Goal: Task Accomplishment & Management: Manage account settings

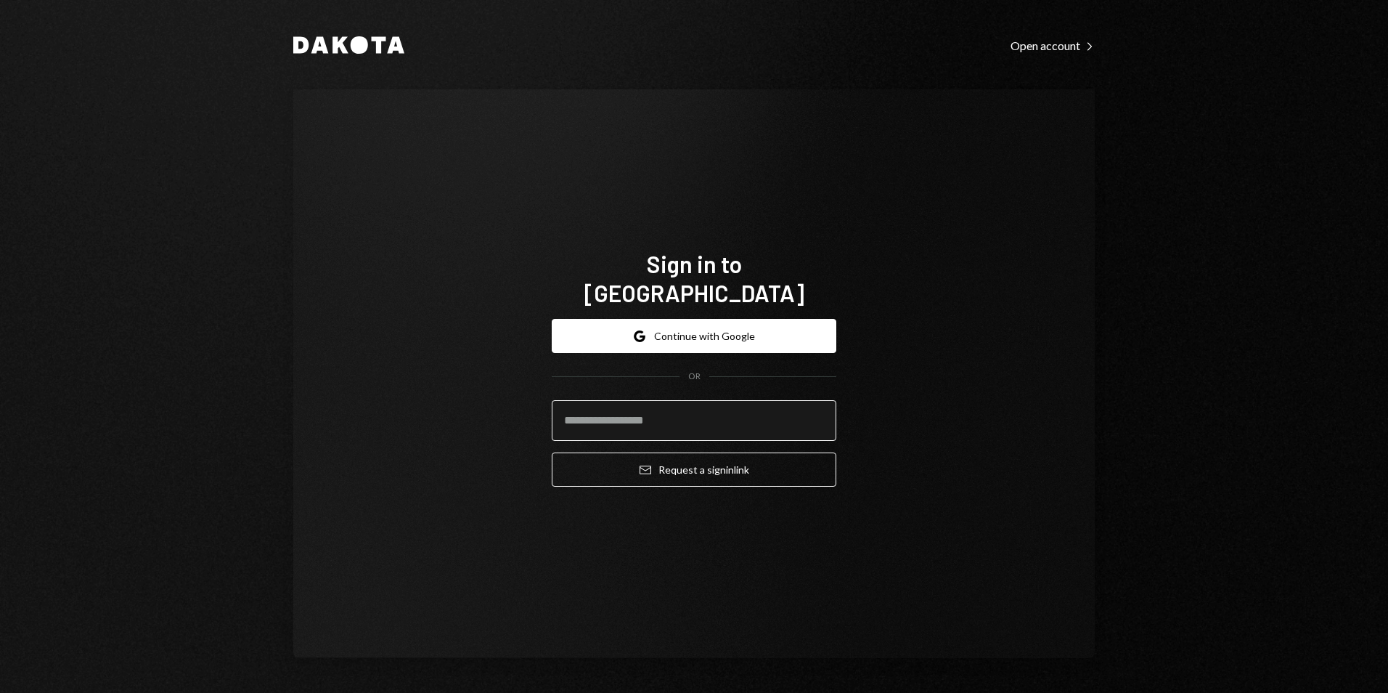
type input "**********"
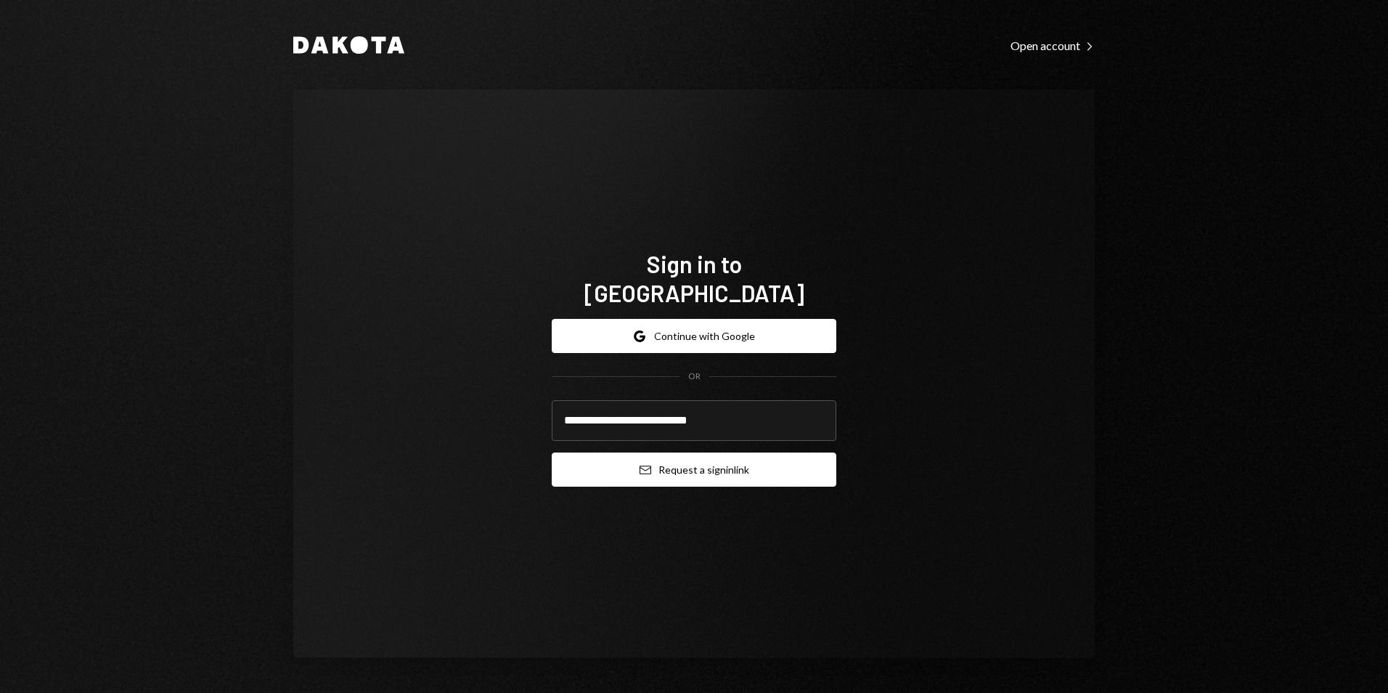
click at [703, 457] on button "Email Request a sign in link" at bounding box center [694, 469] width 285 height 34
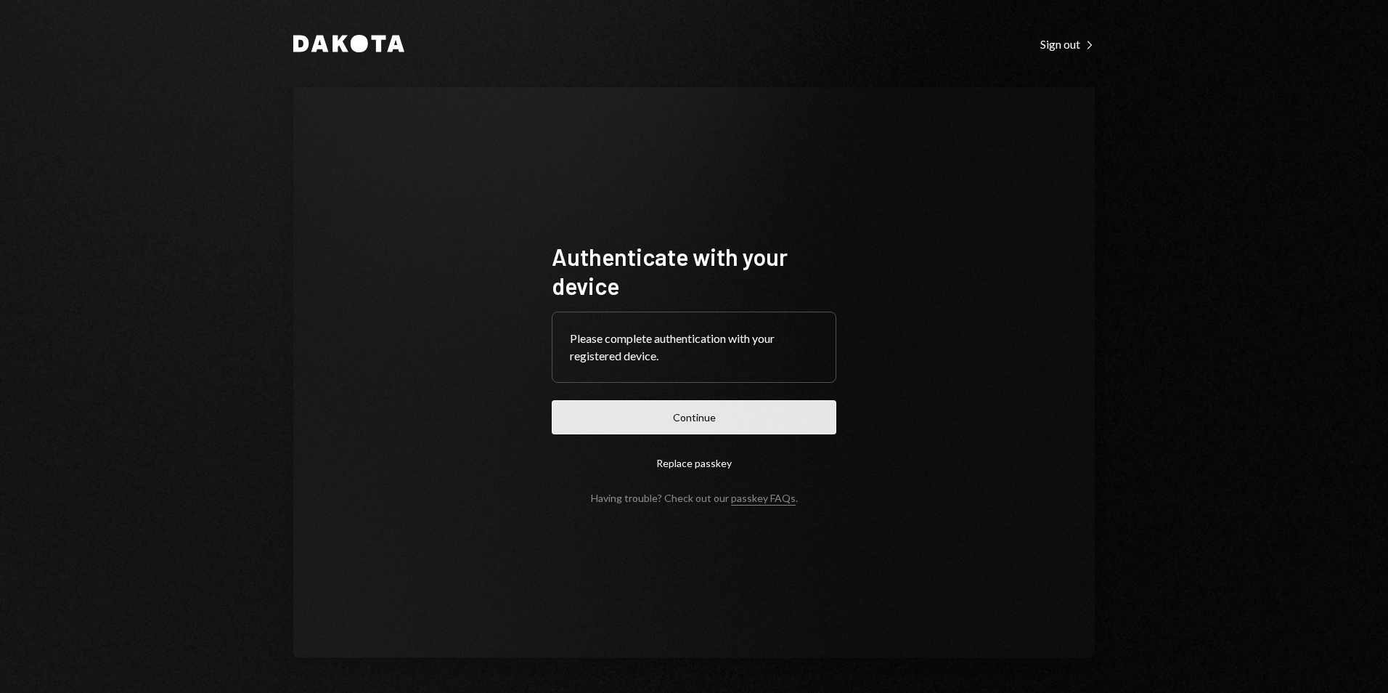
click at [747, 415] on button "Continue" at bounding box center [694, 417] width 285 height 34
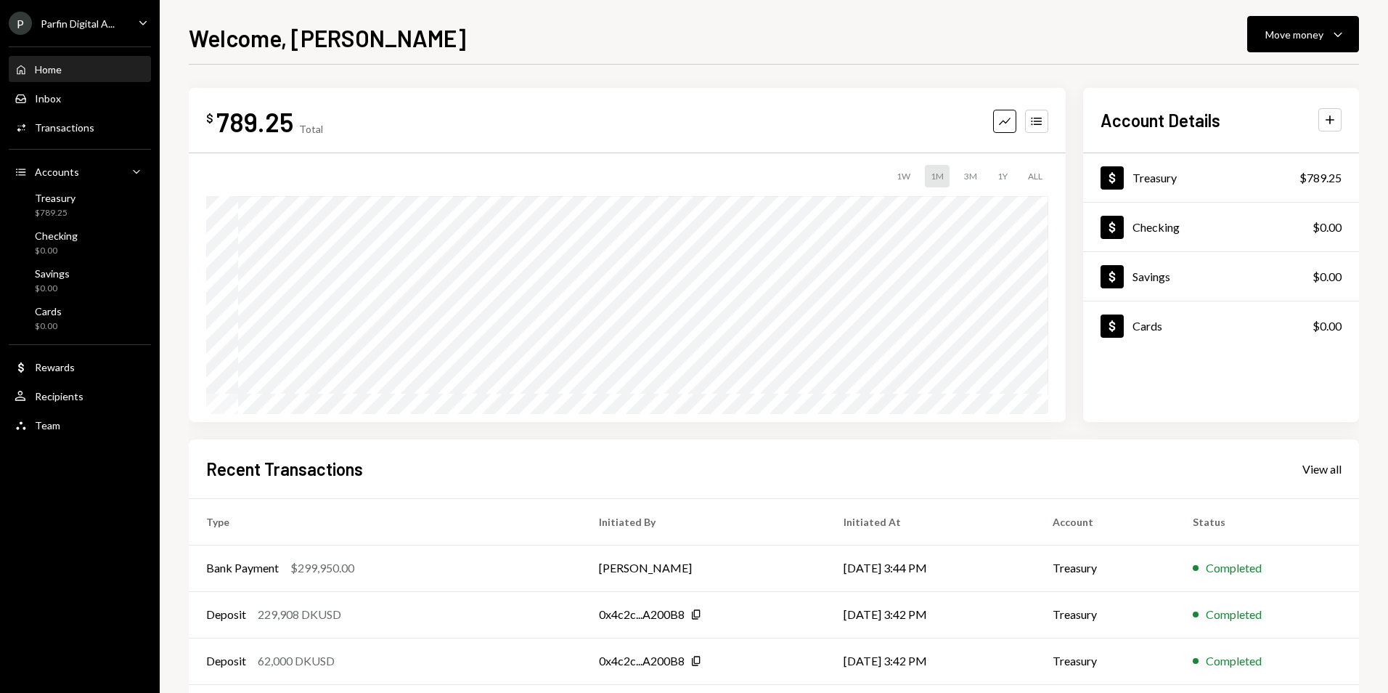
click at [94, 28] on div "Parfin Digital A..." at bounding box center [78, 23] width 74 height 12
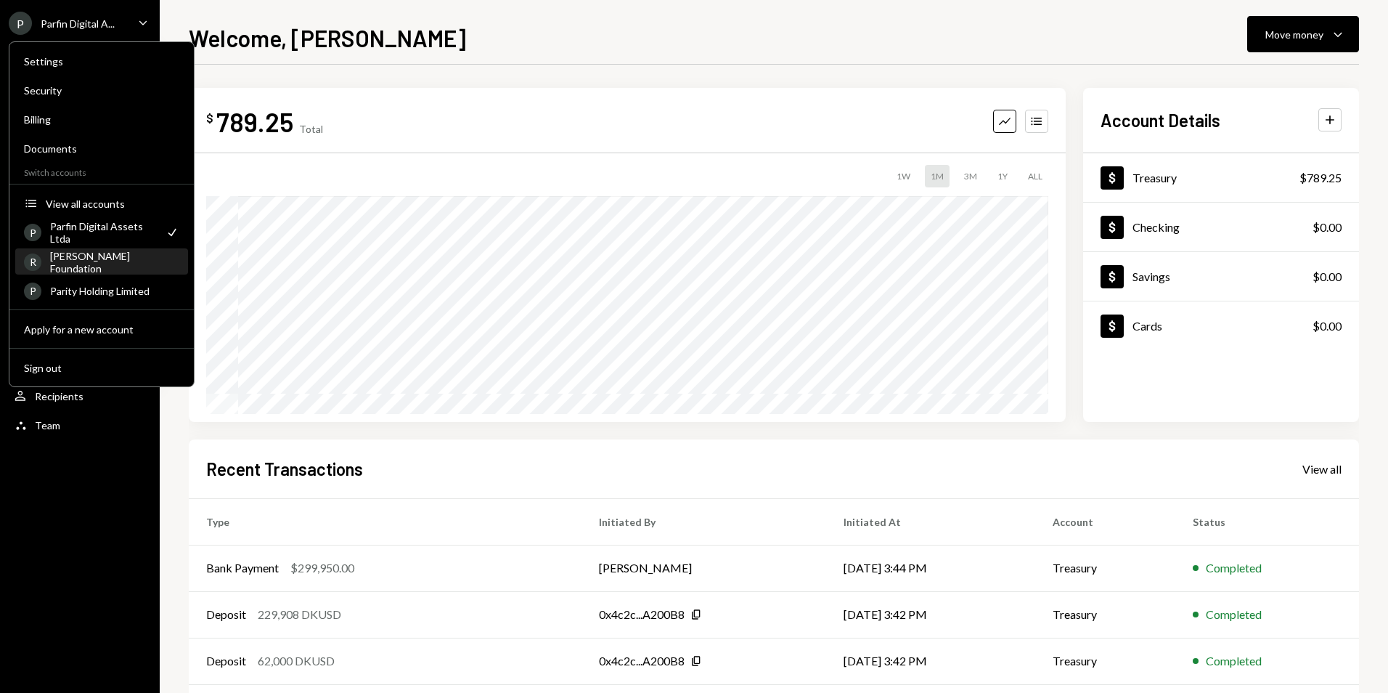
click at [133, 264] on div "[PERSON_NAME] Foundation" at bounding box center [114, 262] width 129 height 25
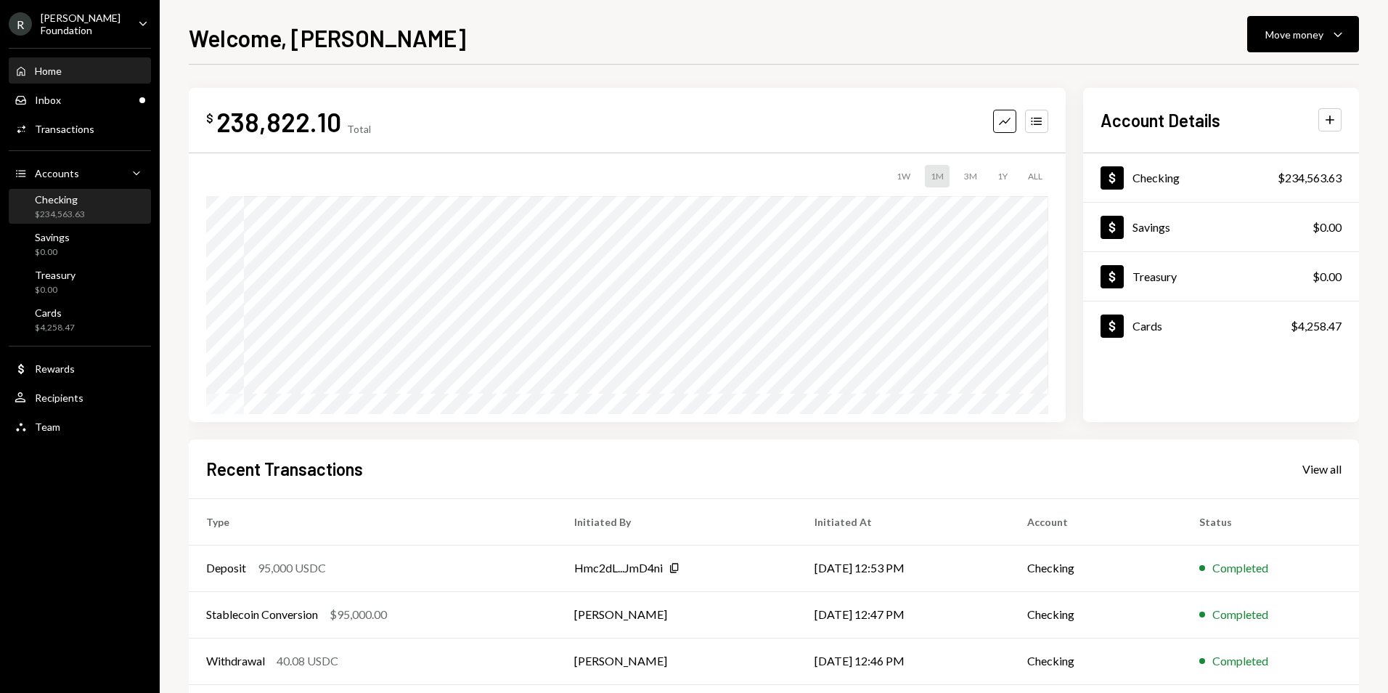
click at [122, 208] on div "Checking $234,563.63" at bounding box center [80, 207] width 131 height 28
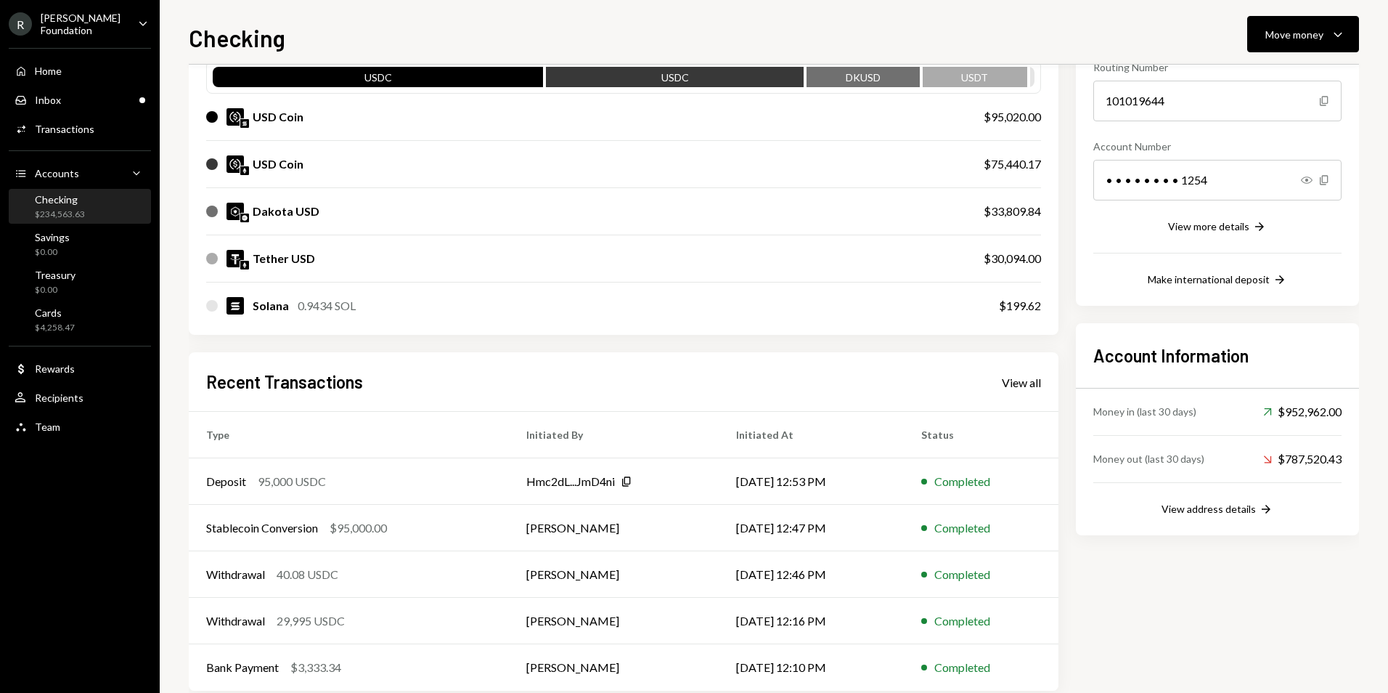
scroll to position [183, 0]
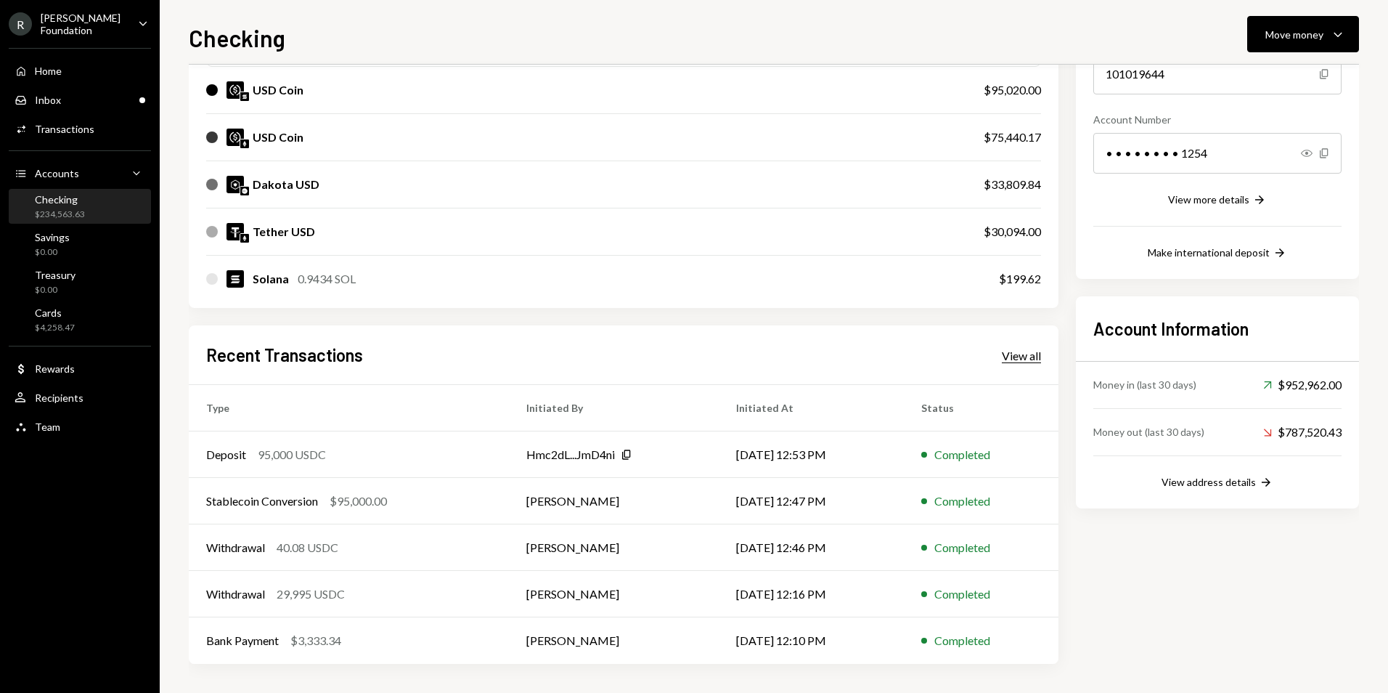
click at [1020, 354] on div "View all" at bounding box center [1021, 356] width 39 height 15
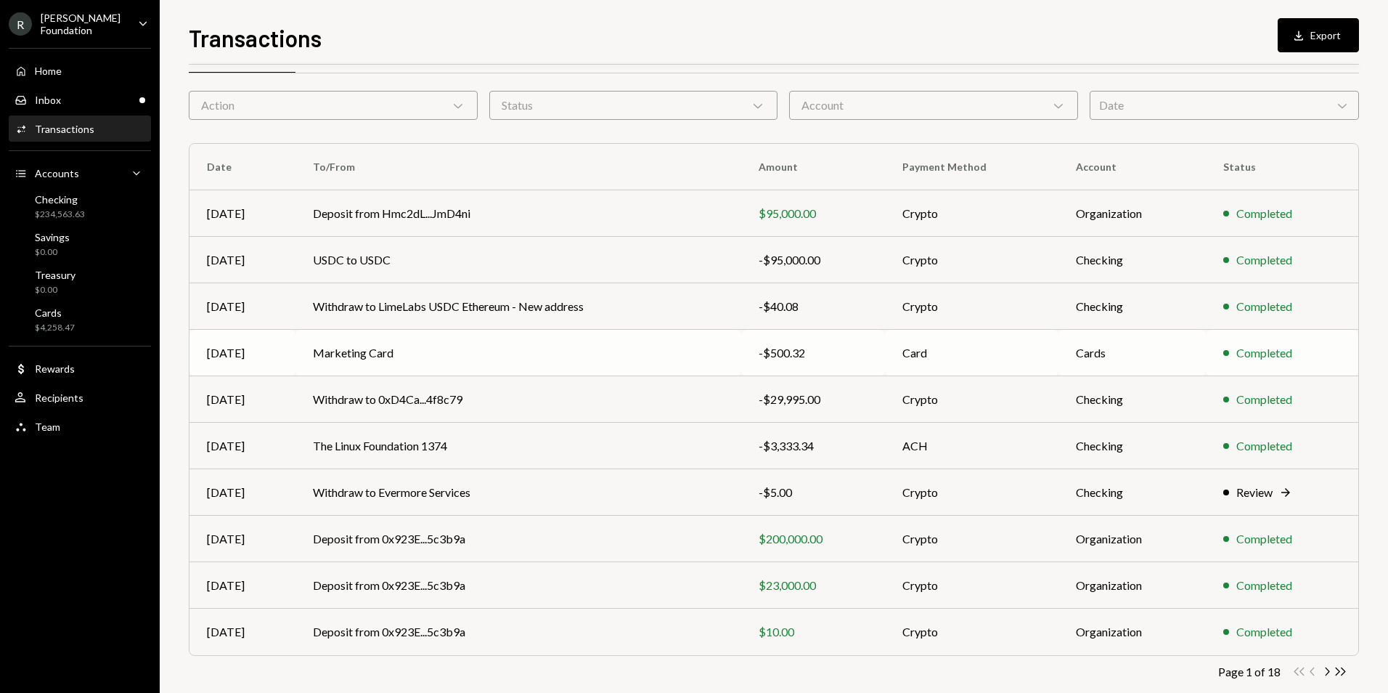
scroll to position [65, 0]
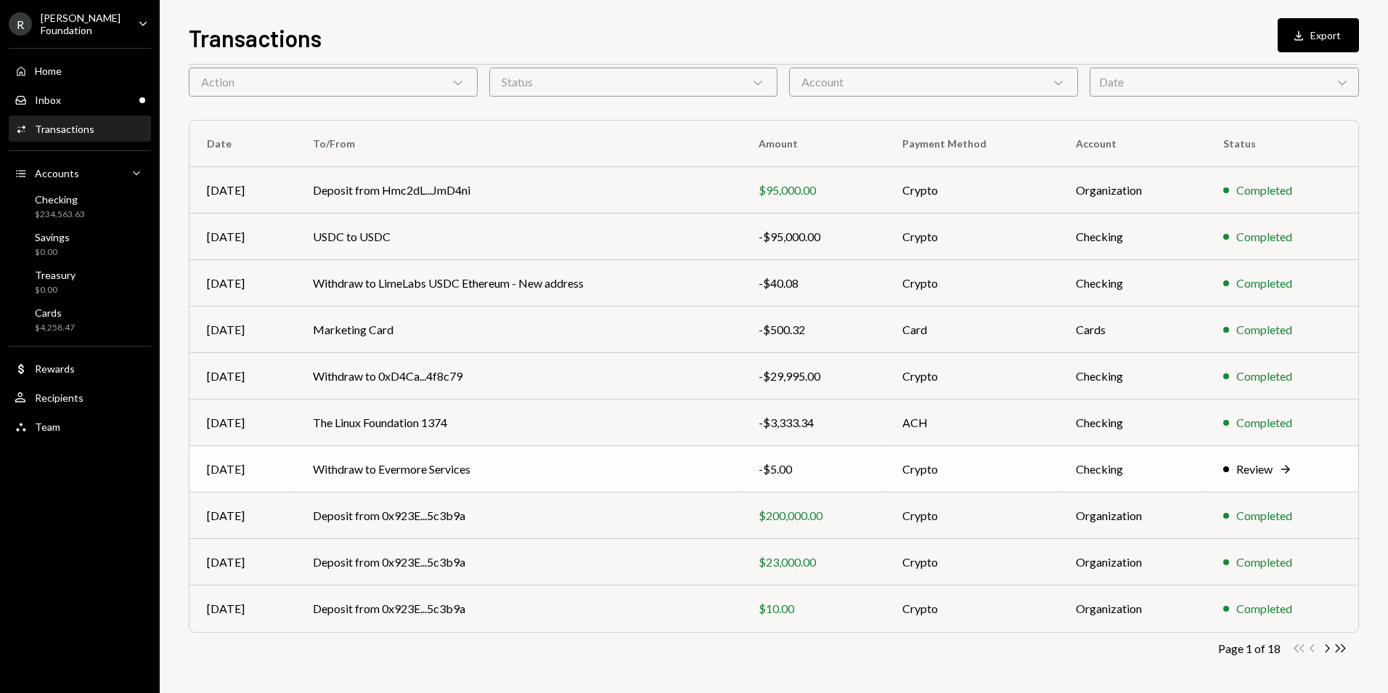
click at [958, 469] on td "Crypto" at bounding box center [972, 469] width 174 height 46
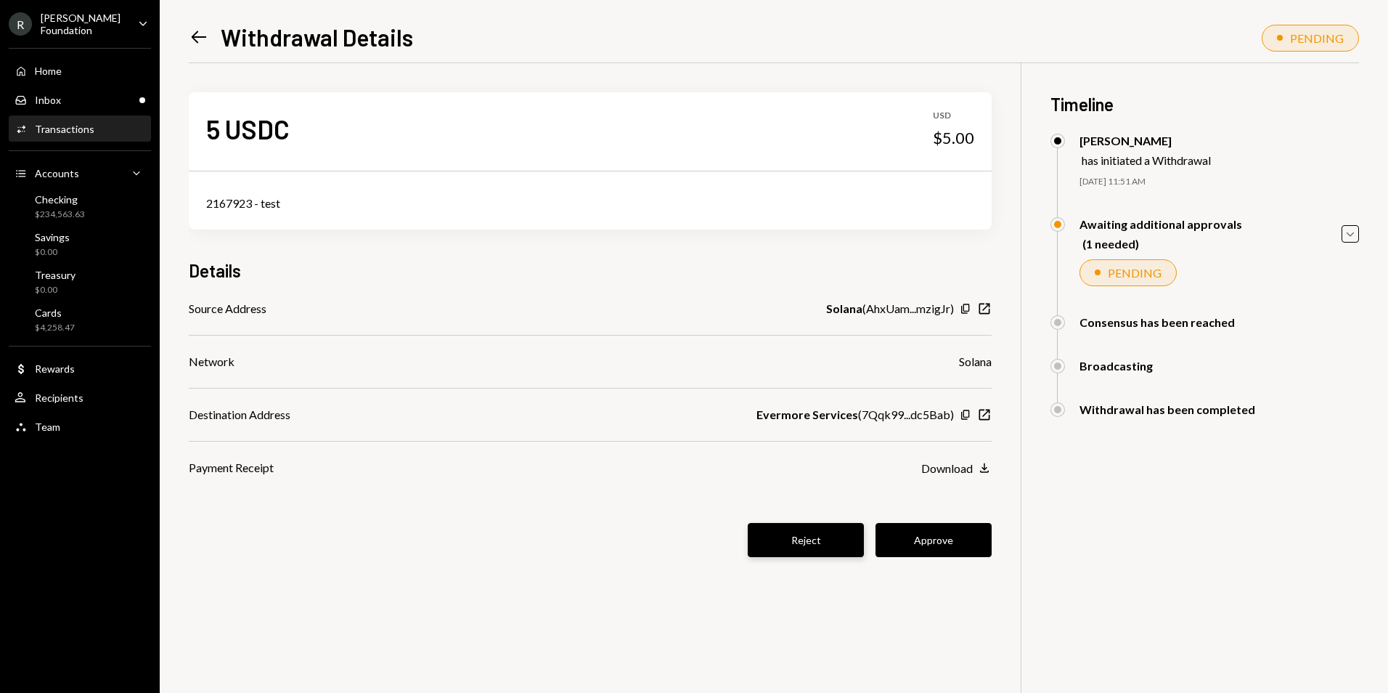
click at [783, 540] on button "Reject" at bounding box center [806, 540] width 116 height 34
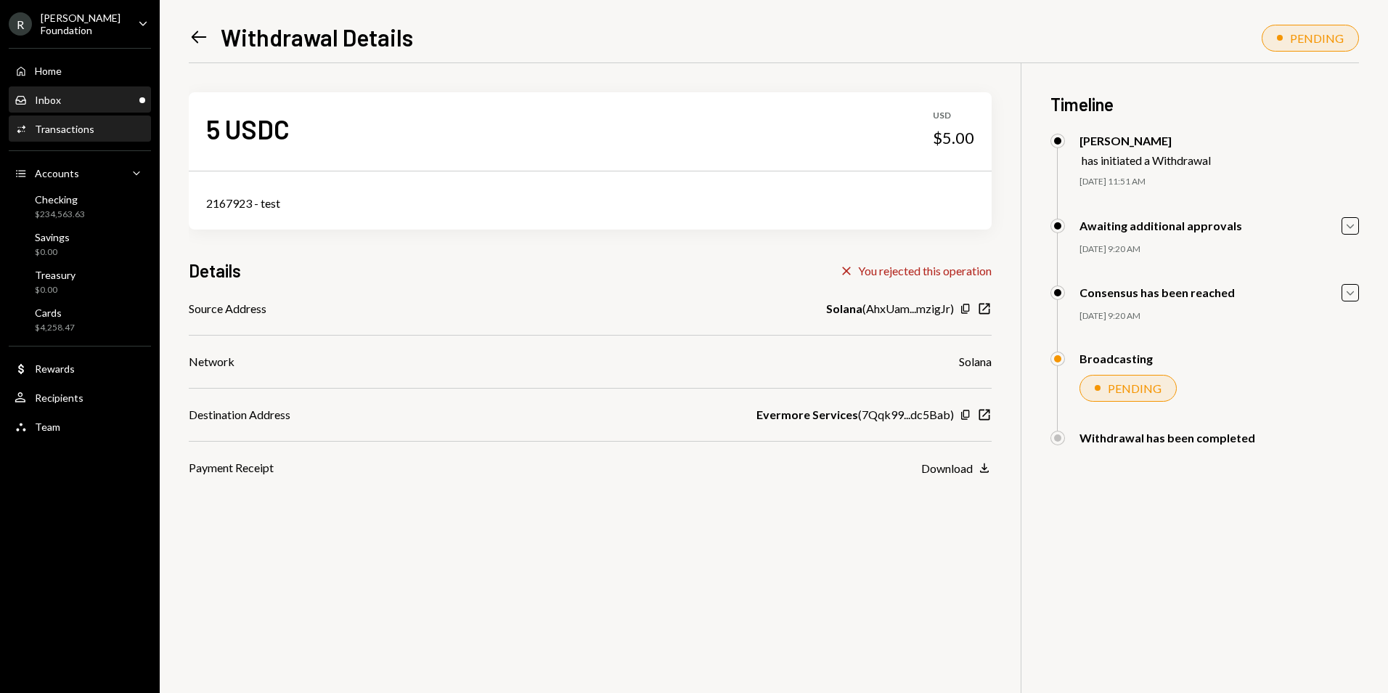
click at [86, 95] on div "Inbox Inbox" at bounding box center [80, 100] width 131 height 13
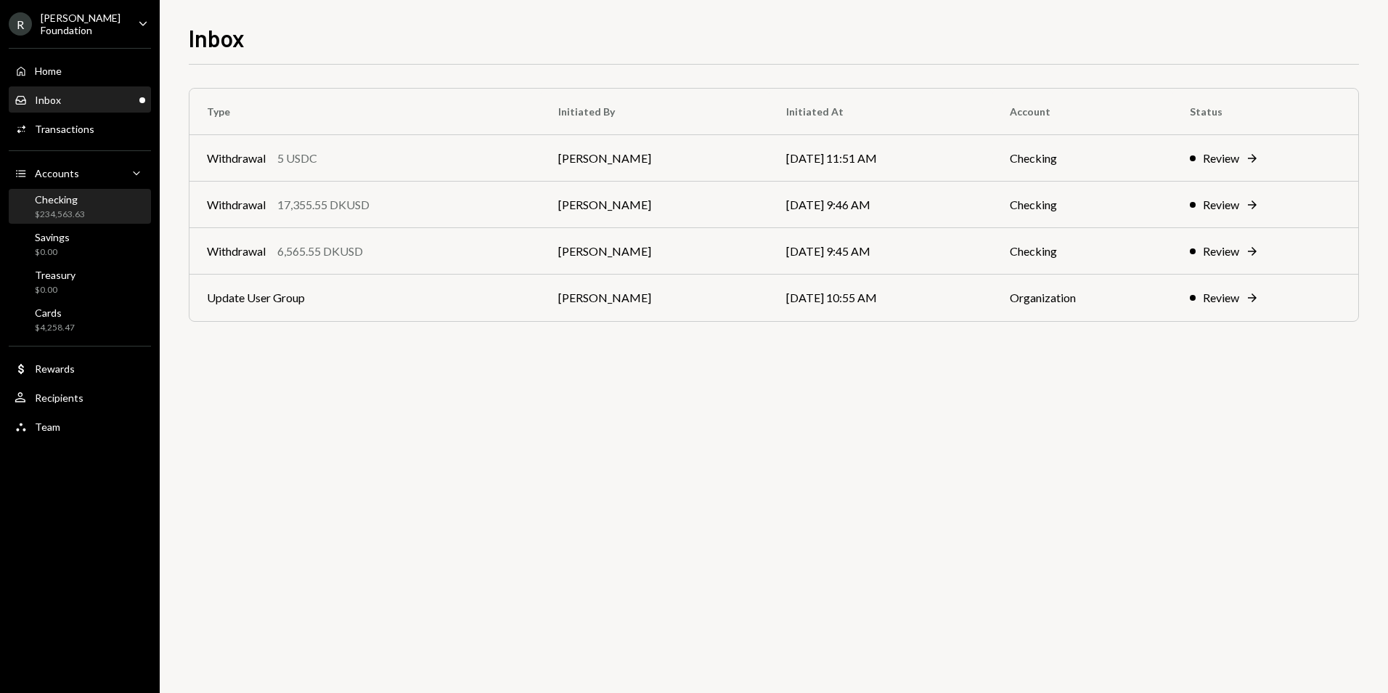
click at [99, 209] on div "Checking $234,563.63" at bounding box center [80, 207] width 131 height 28
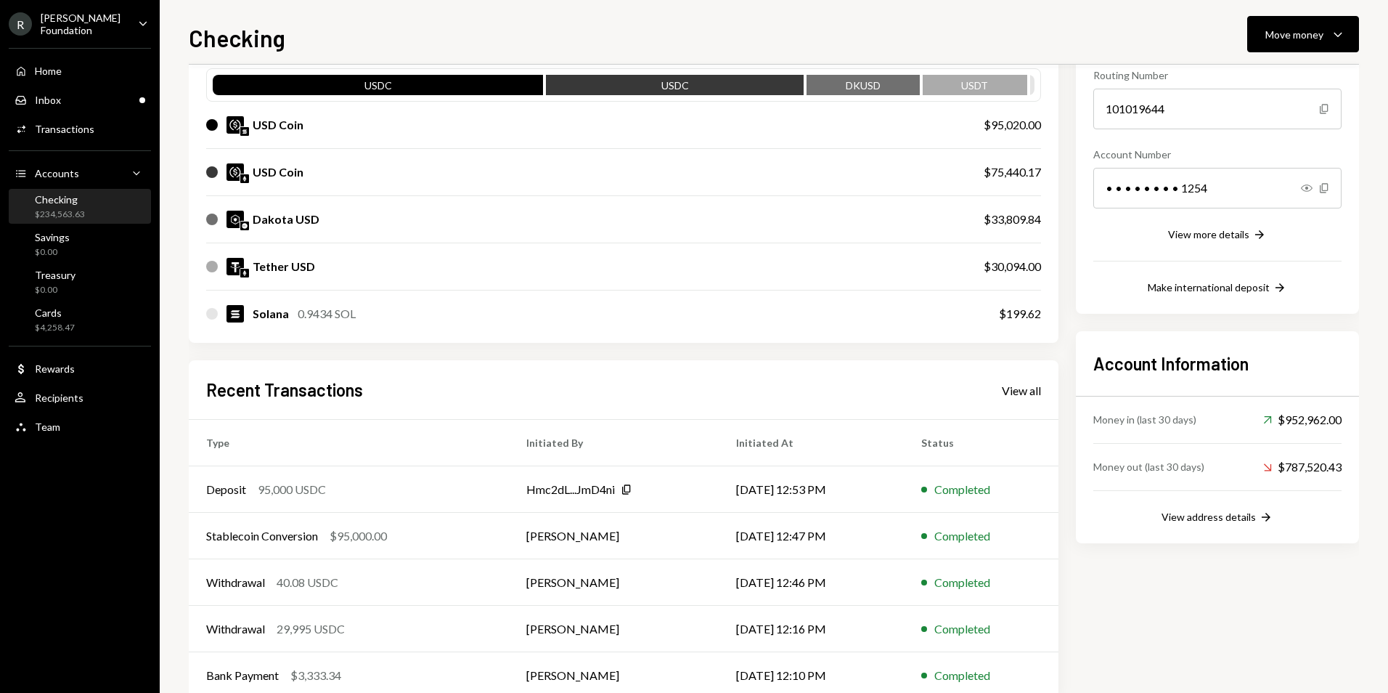
scroll to position [183, 0]
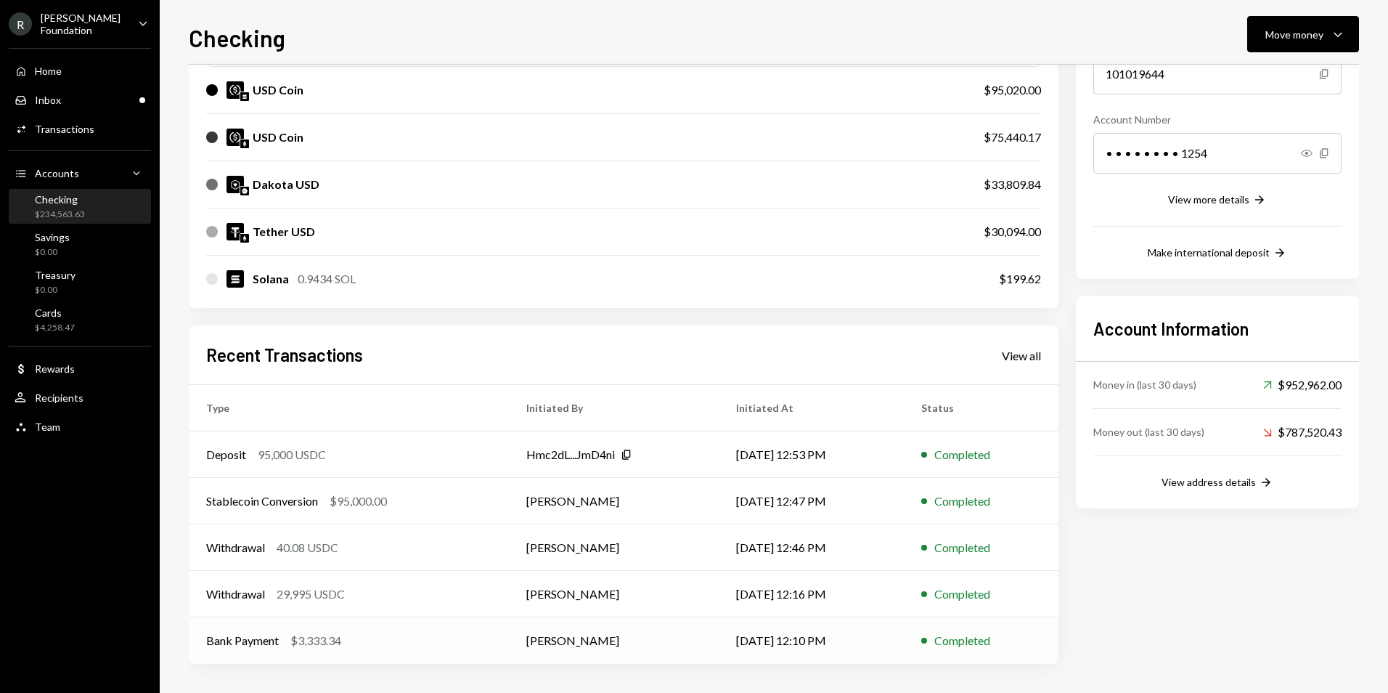
click at [639, 640] on td "[PERSON_NAME]" at bounding box center [613, 640] width 209 height 46
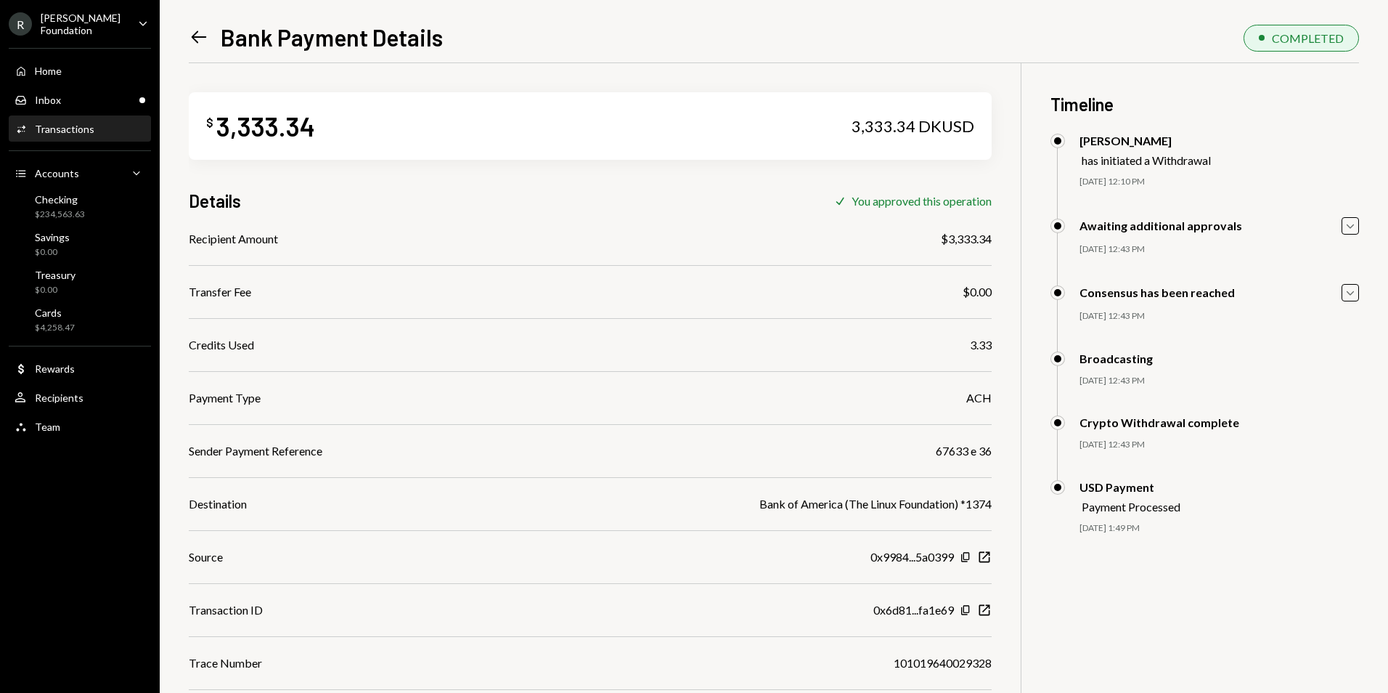
drag, startPoint x: 0, startPoint y: 0, endPoint x: 196, endPoint y: 37, distance: 199.5
click at [196, 37] on icon at bounding box center [199, 37] width 15 height 12
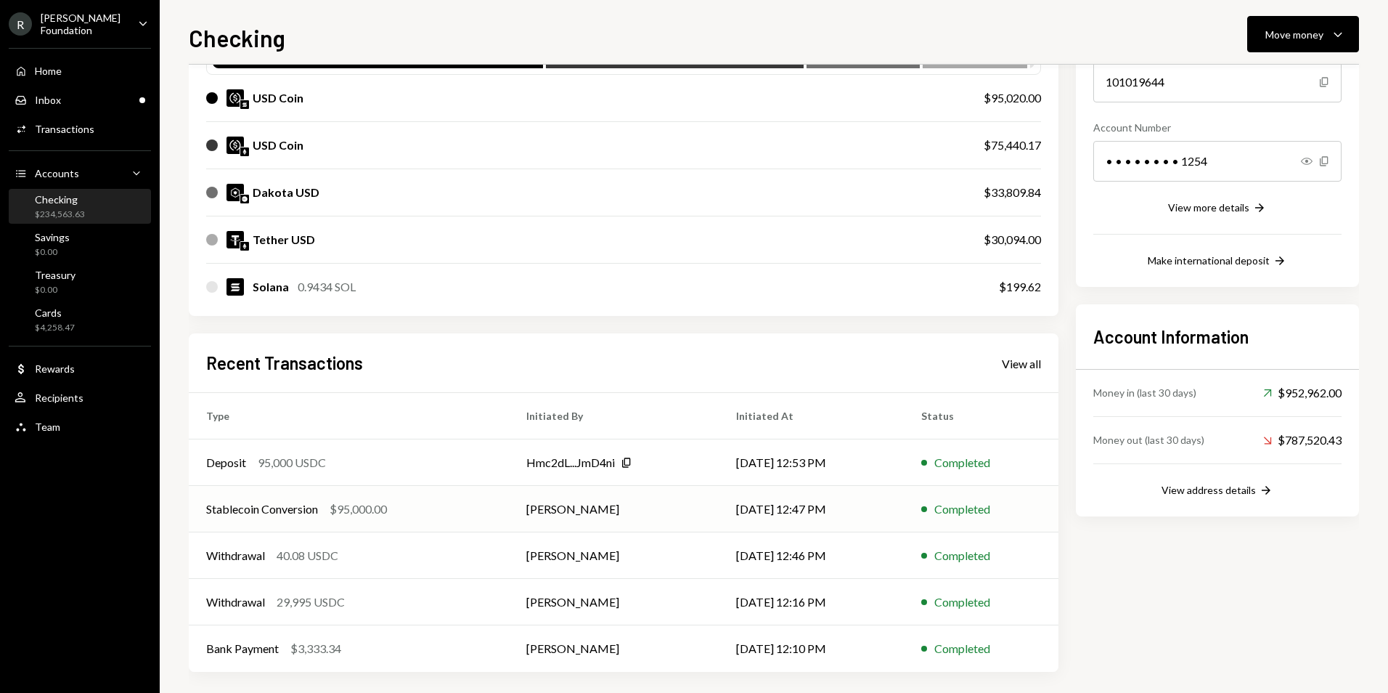
scroll to position [183, 0]
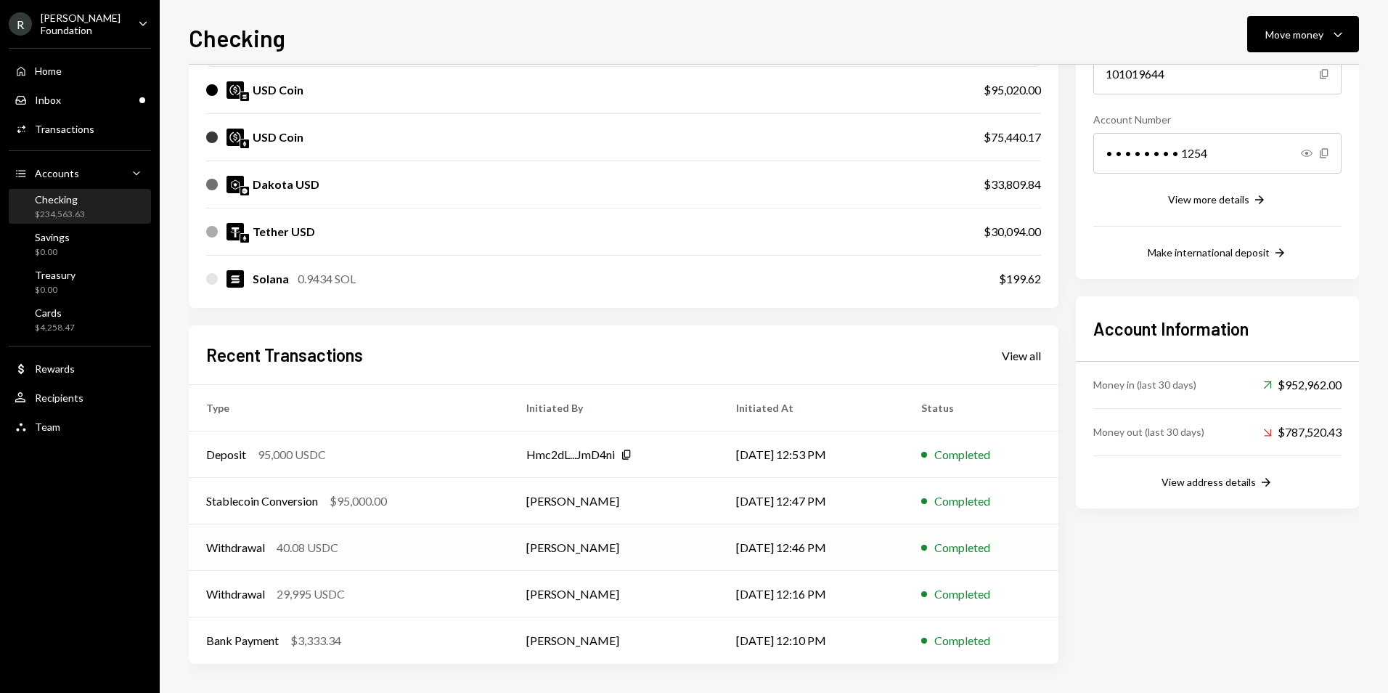
click at [627, 551] on td "[PERSON_NAME]" at bounding box center [613, 547] width 209 height 46
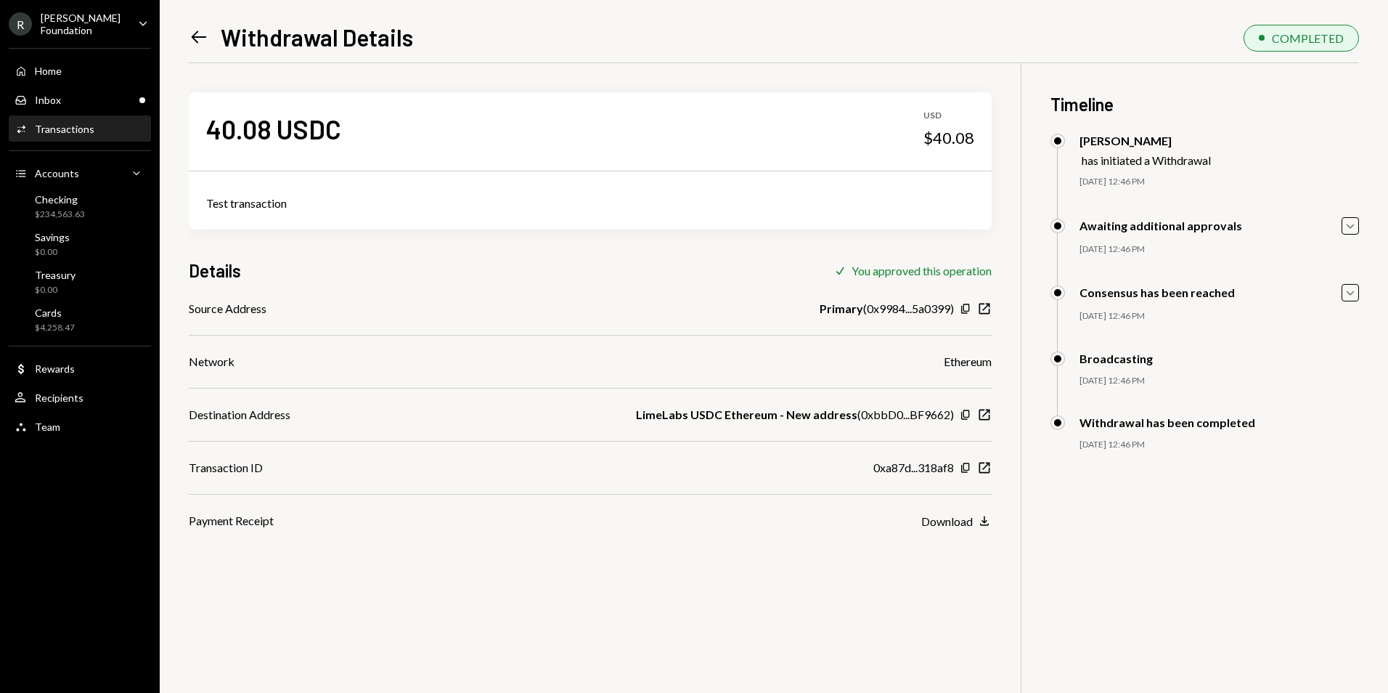
click at [190, 38] on icon "Left Arrow" at bounding box center [199, 37] width 20 height 20
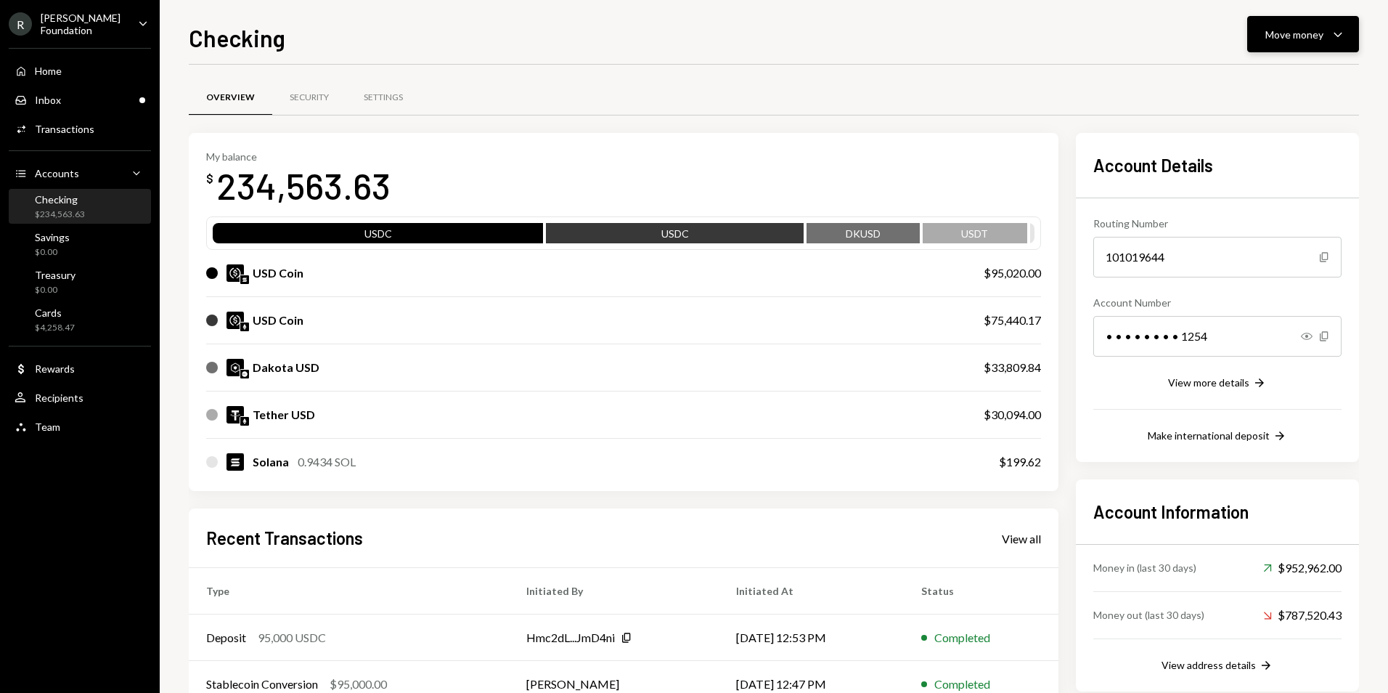
click at [1321, 42] on div "Move money Caret Down" at bounding box center [1304, 33] width 76 height 17
click at [1290, 182] on div "Swap stablecoins" at bounding box center [1292, 188] width 106 height 15
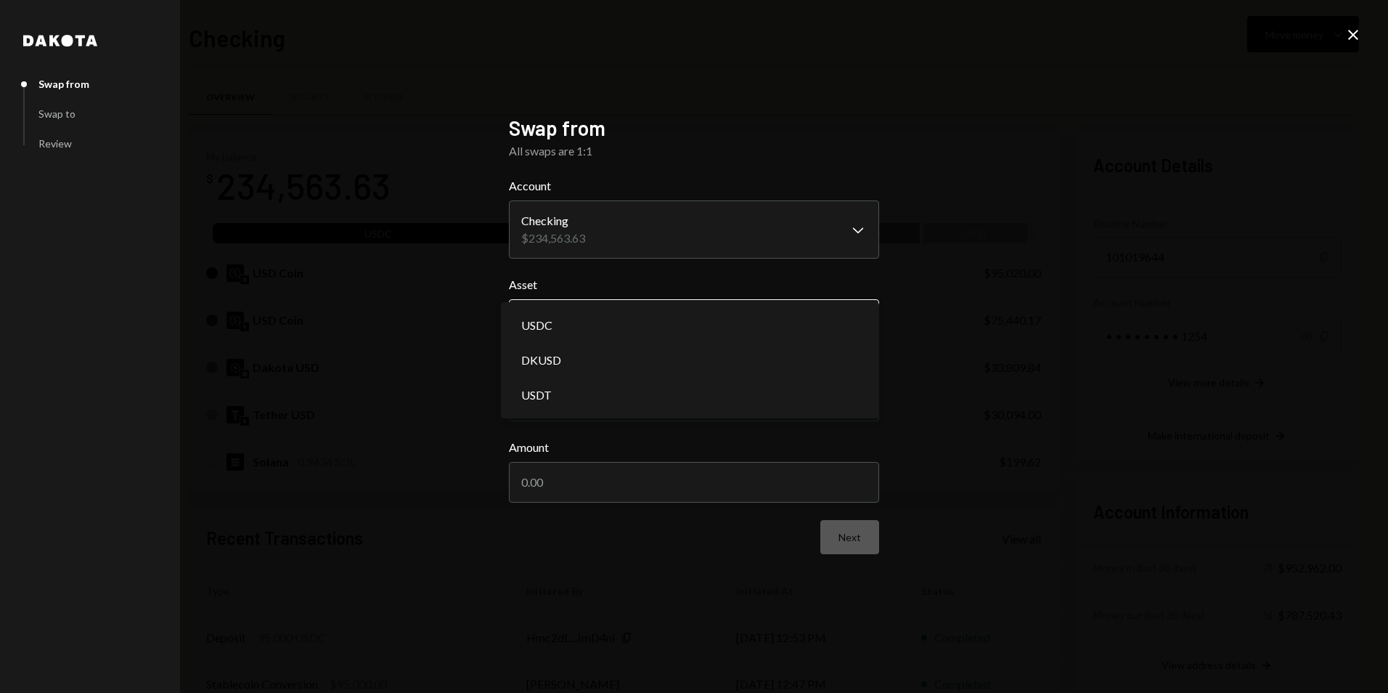
click at [750, 328] on body "R Rayls Foundation Caret Down Home Home Inbox Inbox Activities Transactions Acc…" at bounding box center [694, 346] width 1388 height 693
select select "****"
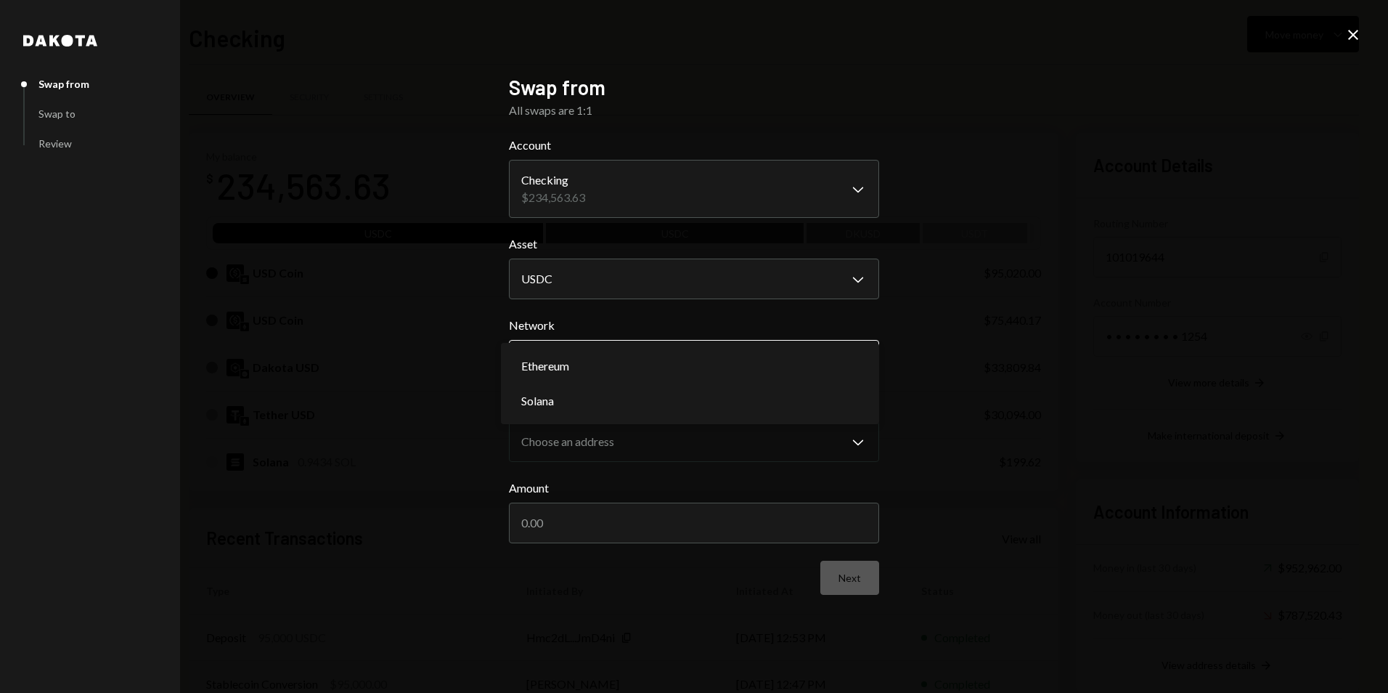
click at [687, 356] on body "R Rayls Foundation Caret Down Home Home Inbox Inbox Activities Transactions Acc…" at bounding box center [694, 346] width 1388 height 693
select select "**********"
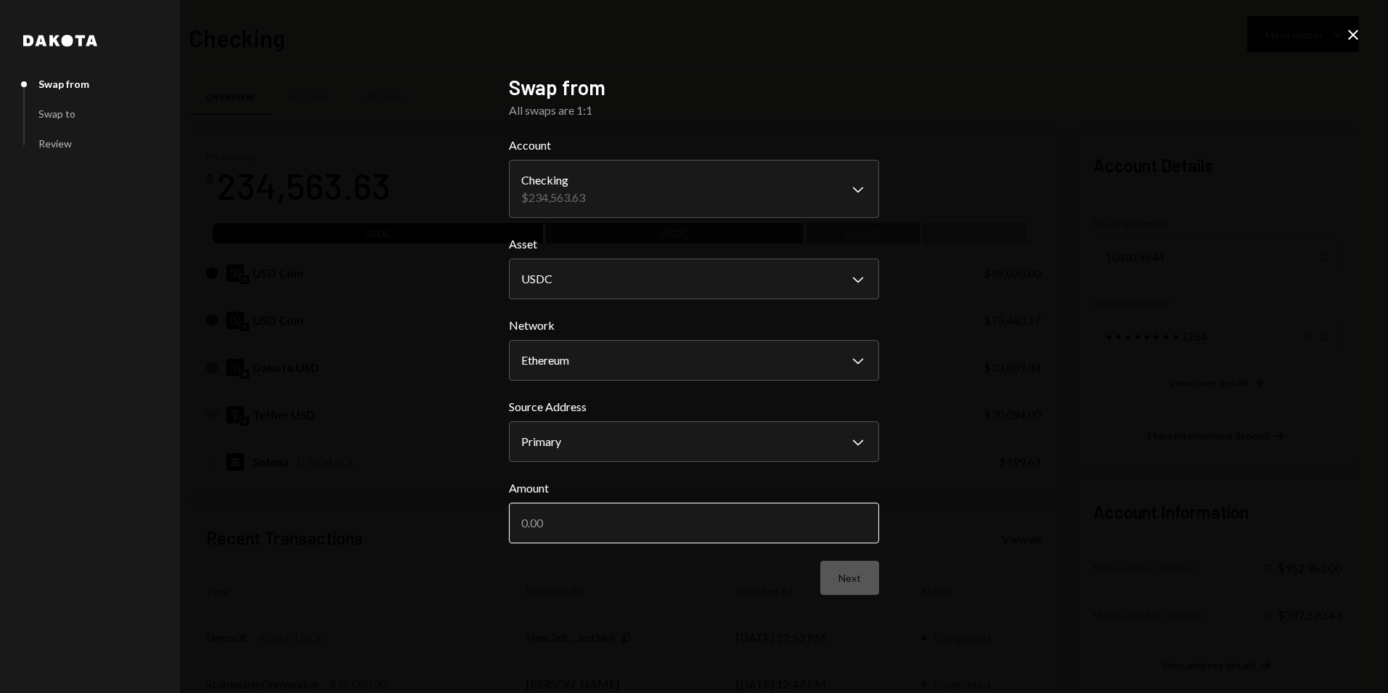
click at [683, 532] on input "Amount" at bounding box center [694, 522] width 370 height 41
type input "15000"
click at [849, 574] on button "Next" at bounding box center [850, 578] width 59 height 34
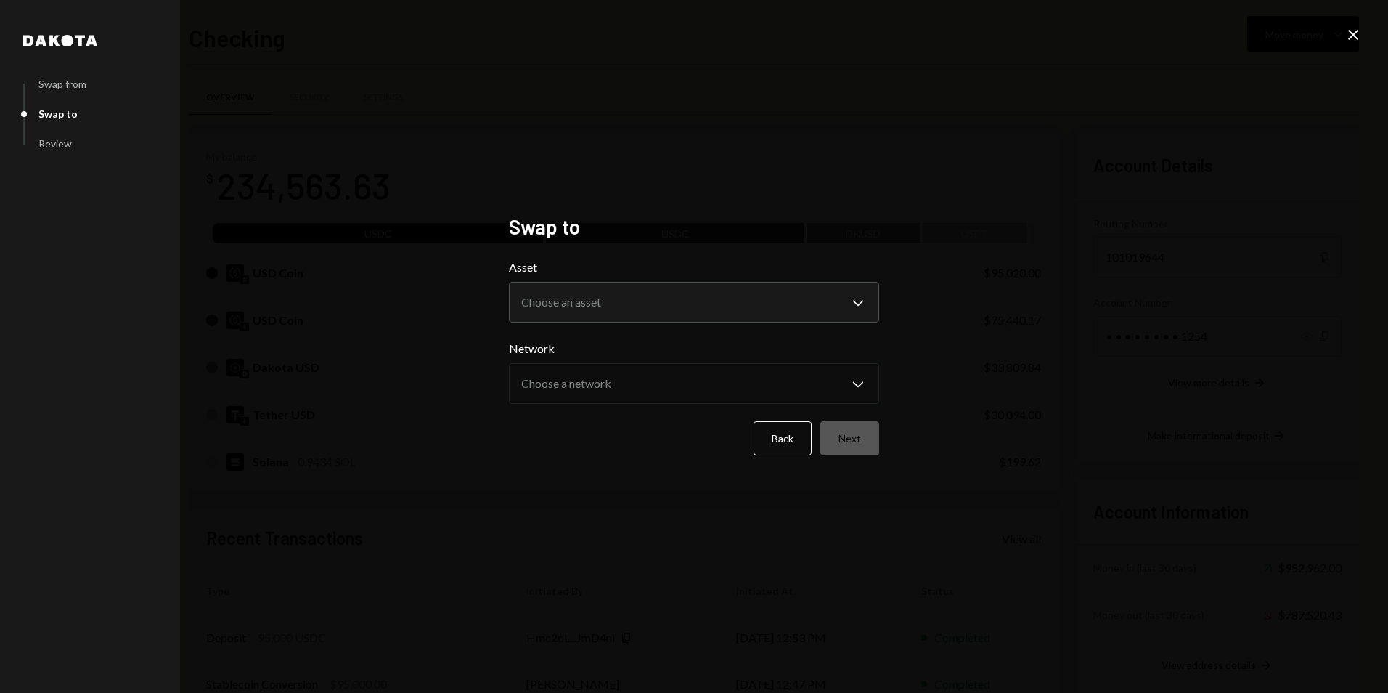
click at [727, 330] on form "**********" at bounding box center [694, 357] width 370 height 197
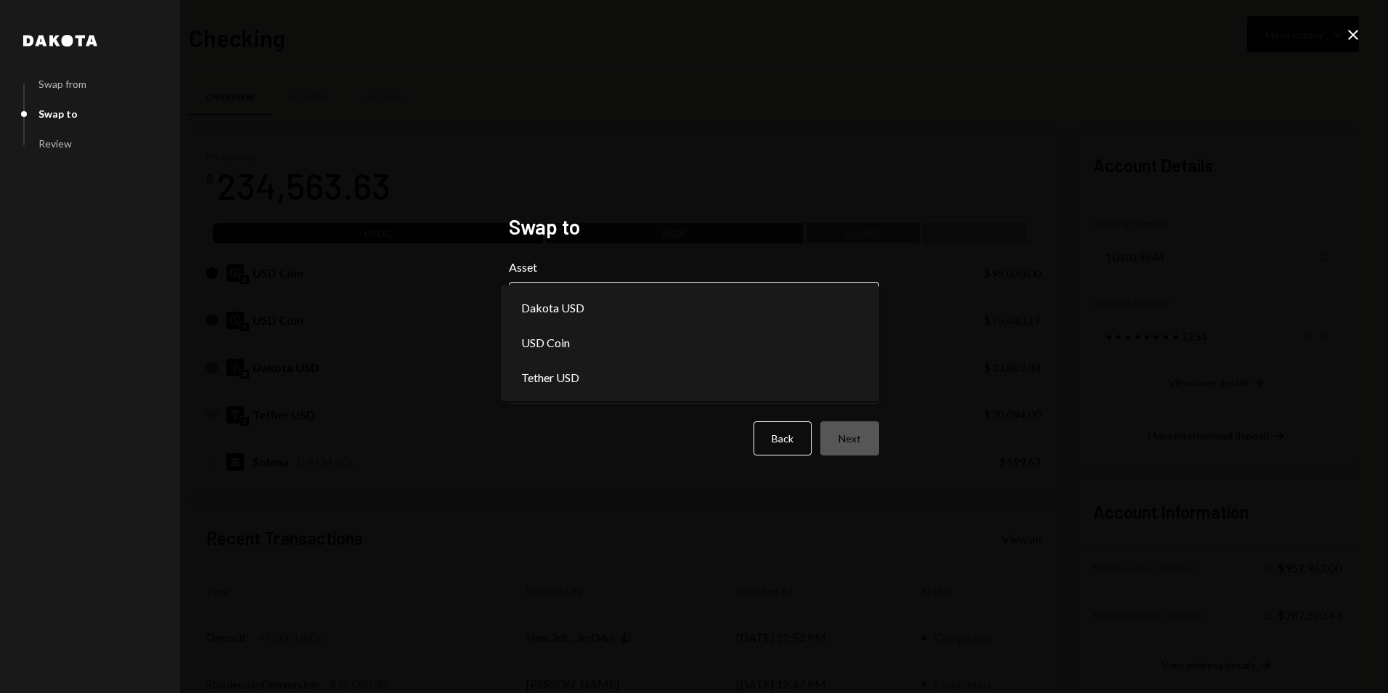
click at [726, 308] on body "R Rayls Foundation Caret Down Home Home Inbox Inbox Activities Transactions Acc…" at bounding box center [694, 346] width 1388 height 693
click at [792, 443] on button "Back" at bounding box center [783, 438] width 58 height 34
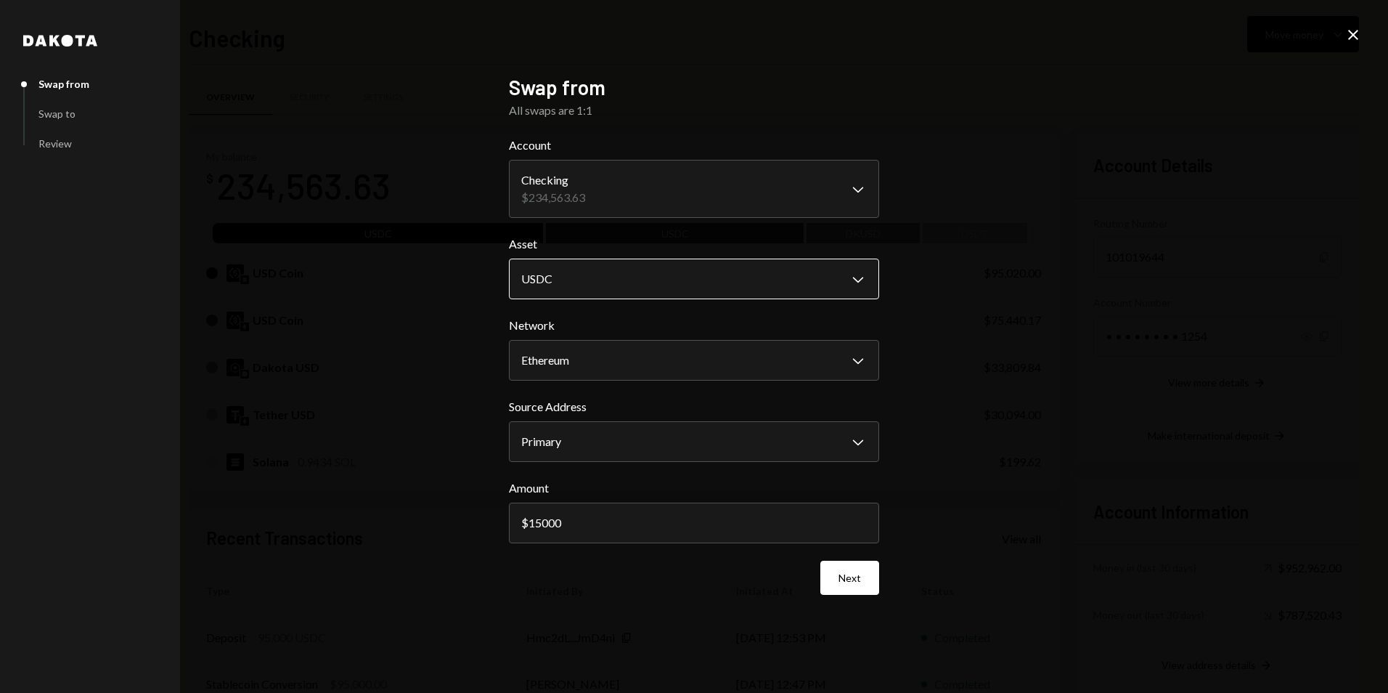
click at [621, 264] on body "R Rayls Foundation Caret Down Home Home Inbox Inbox Activities Transactions Acc…" at bounding box center [694, 346] width 1388 height 693
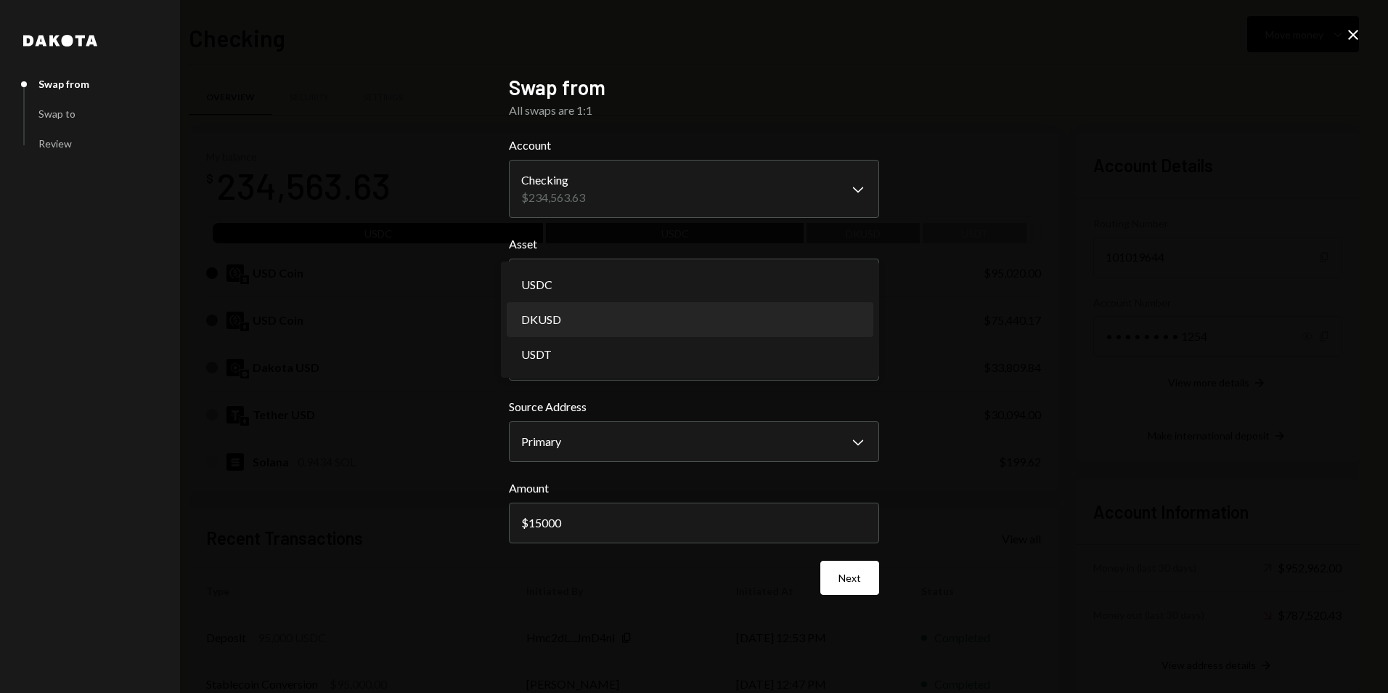
select select "*****"
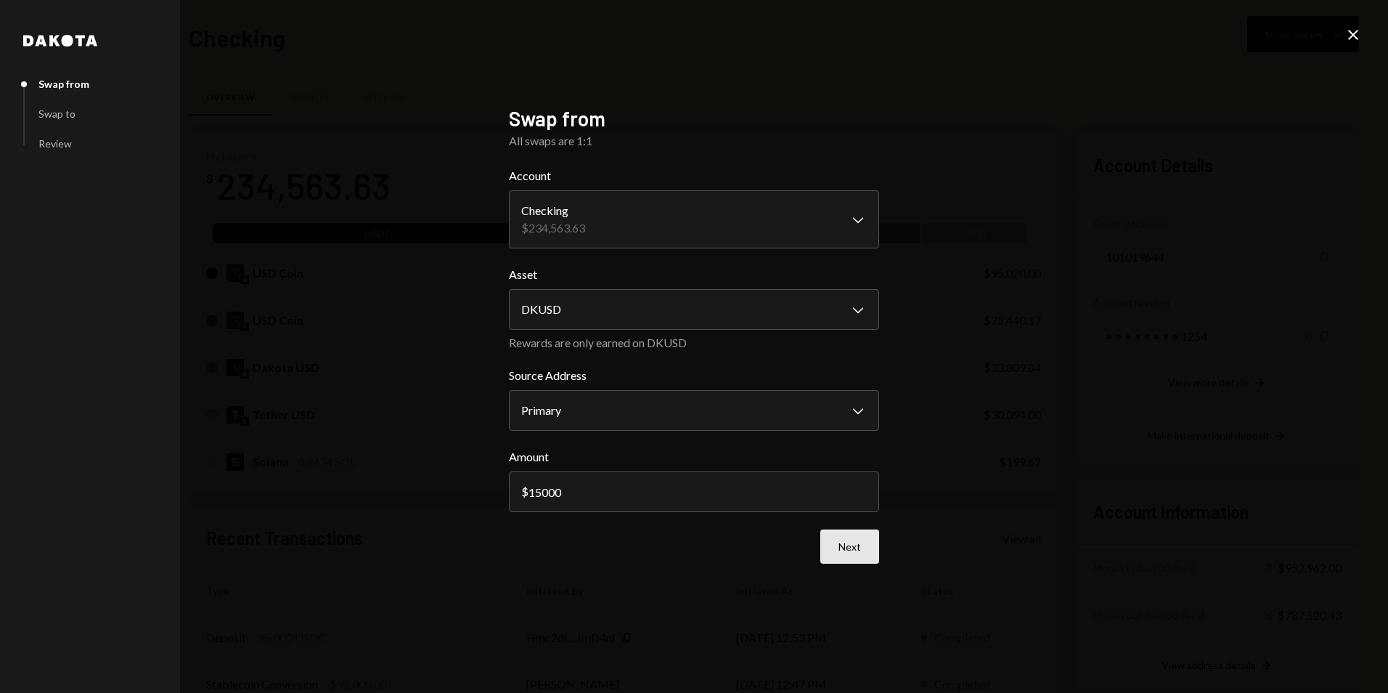
click at [861, 548] on button "Next" at bounding box center [850, 546] width 59 height 34
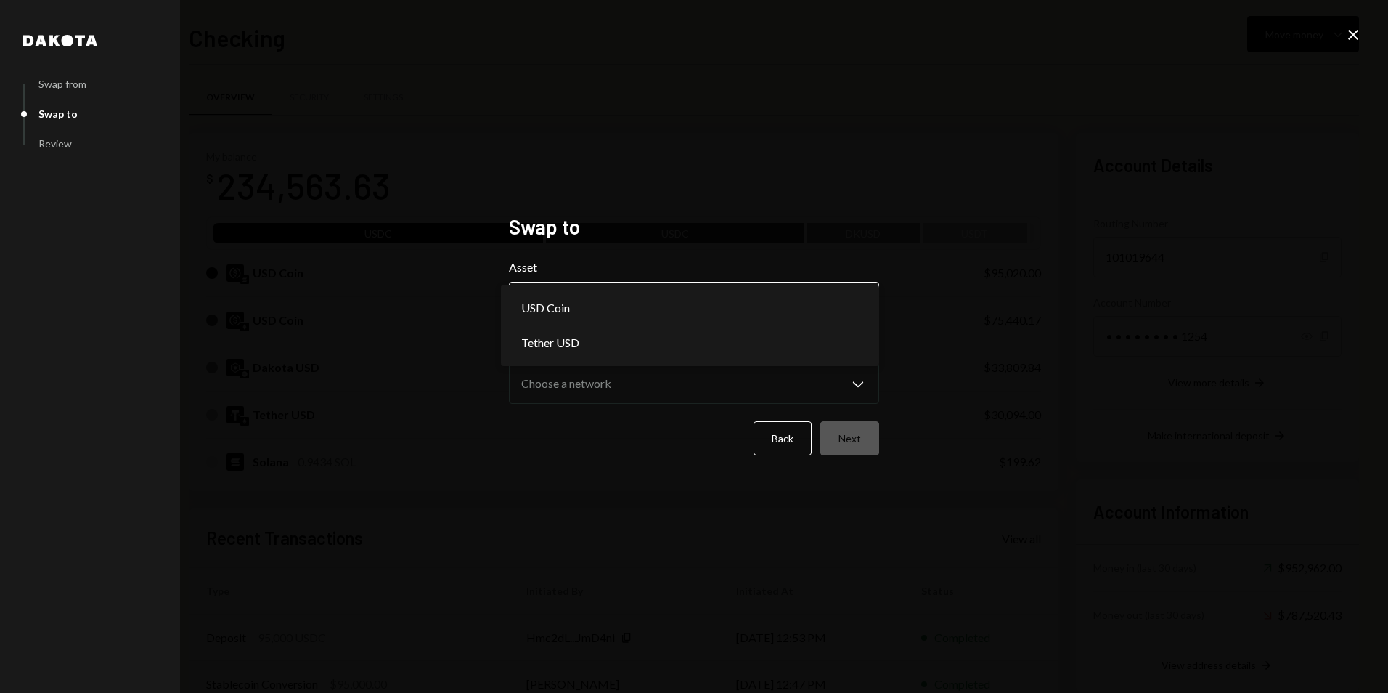
click at [659, 312] on body "R Rayls Foundation Caret Down Home Home Inbox Inbox Activities Transactions Acc…" at bounding box center [694, 346] width 1388 height 693
select select "****"
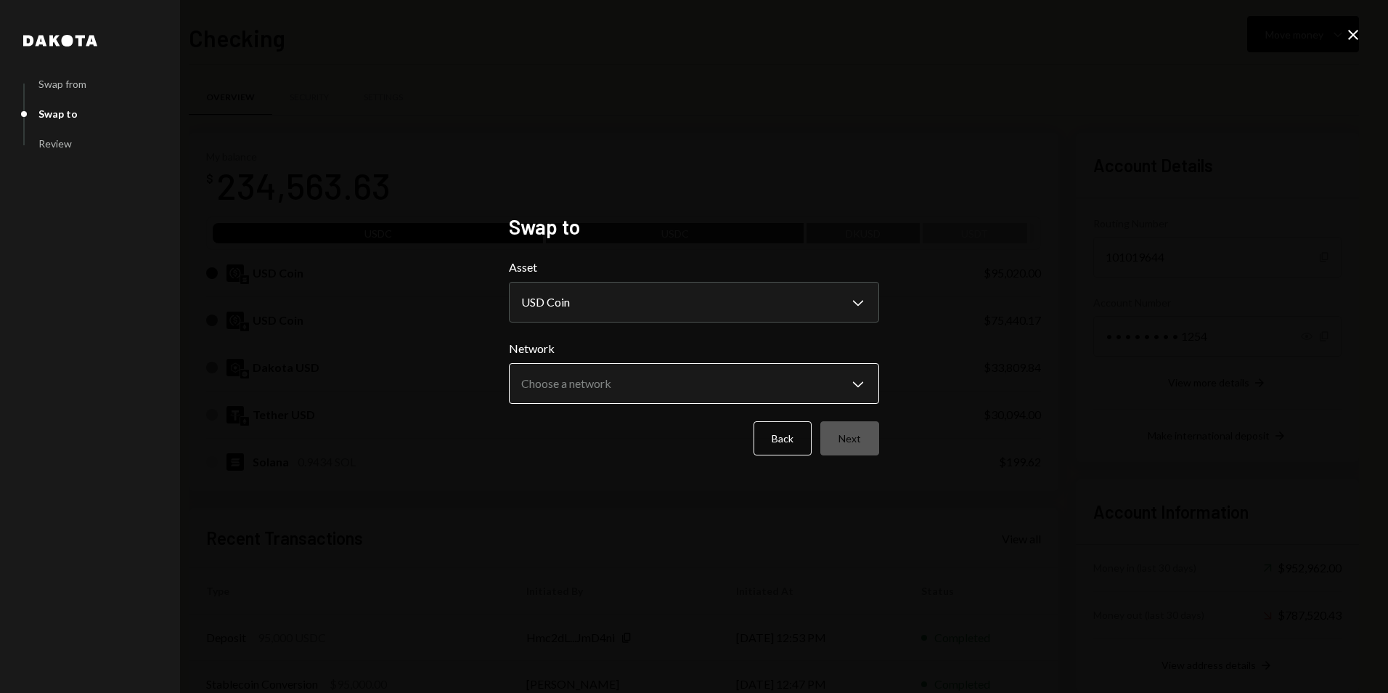
click at [629, 370] on body "R Rayls Foundation Caret Down Home Home Inbox Inbox Activities Transactions Acc…" at bounding box center [694, 346] width 1388 height 693
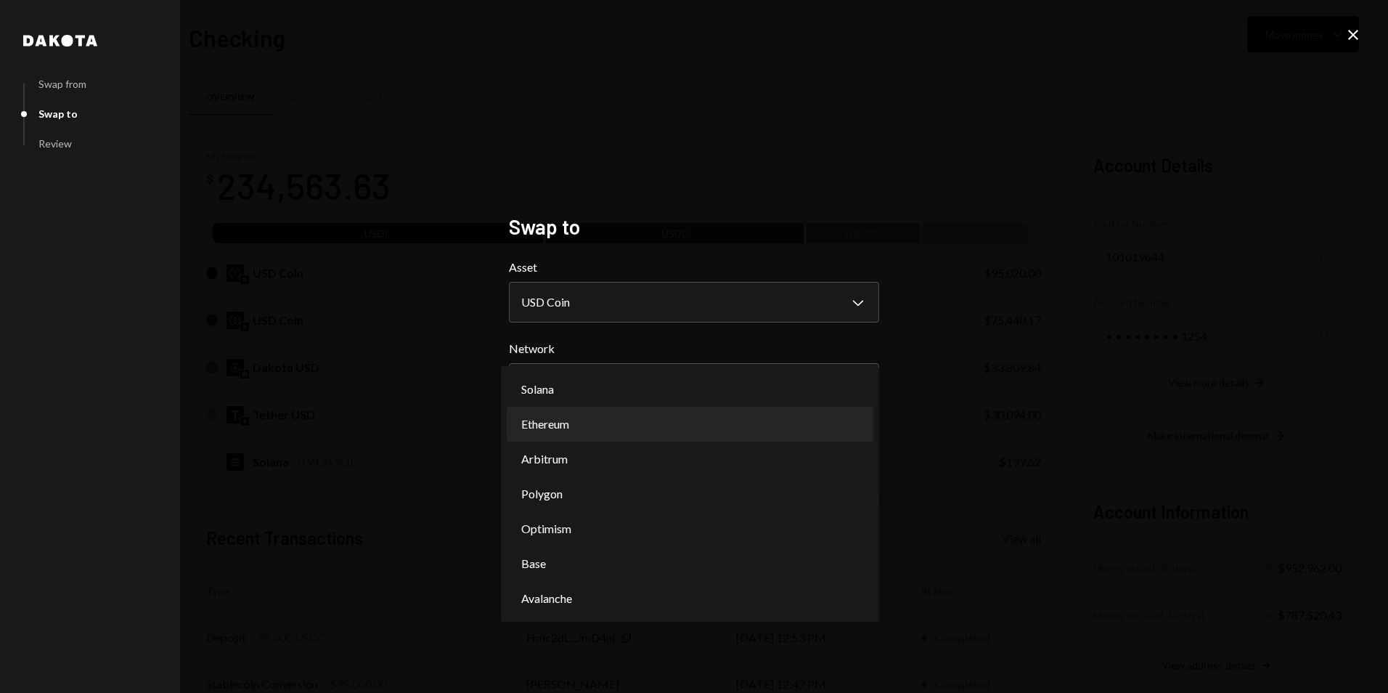
select select "**********"
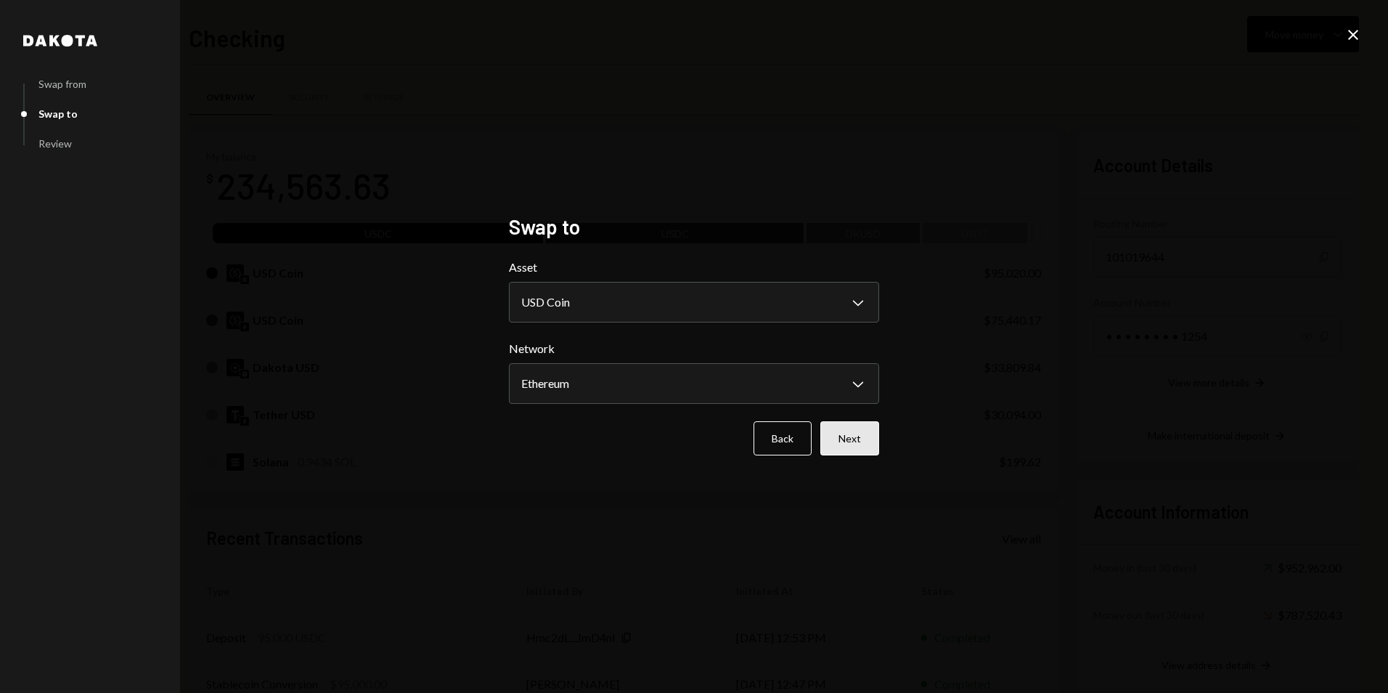
click at [866, 436] on button "Next" at bounding box center [850, 438] width 59 height 34
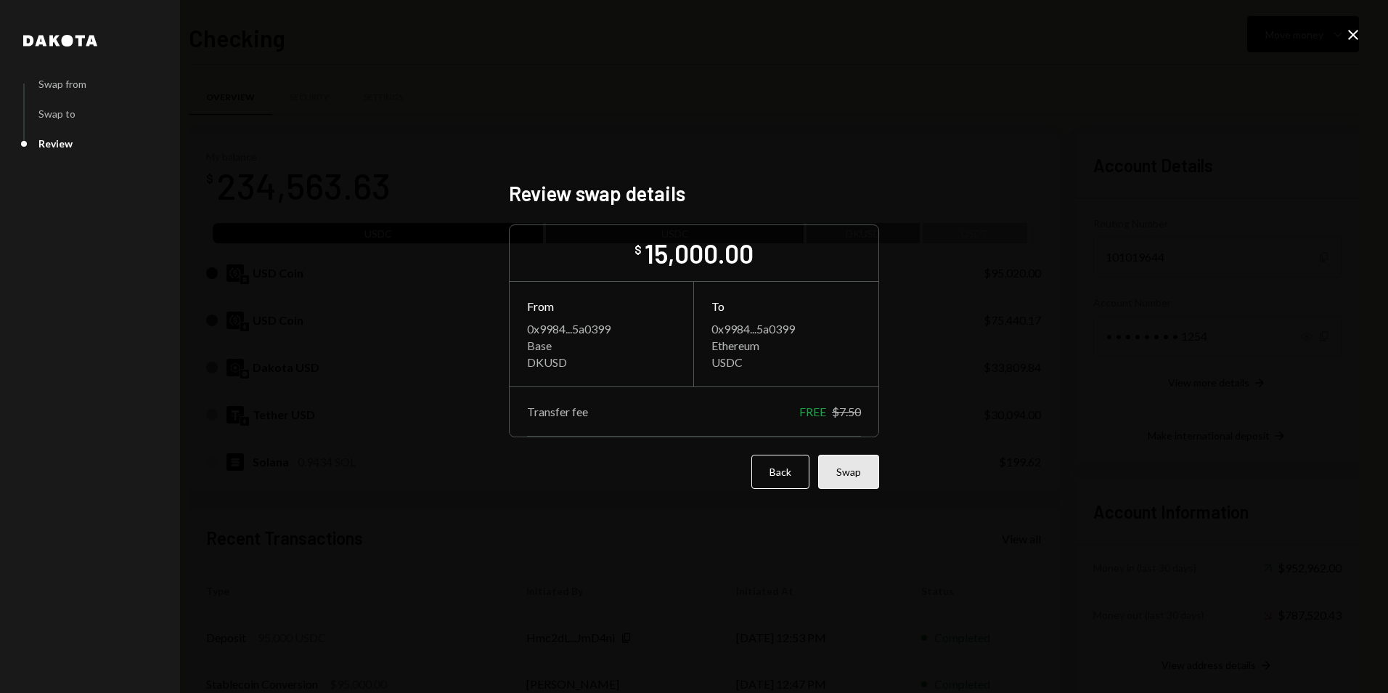
click at [871, 466] on button "Swap" at bounding box center [848, 472] width 61 height 34
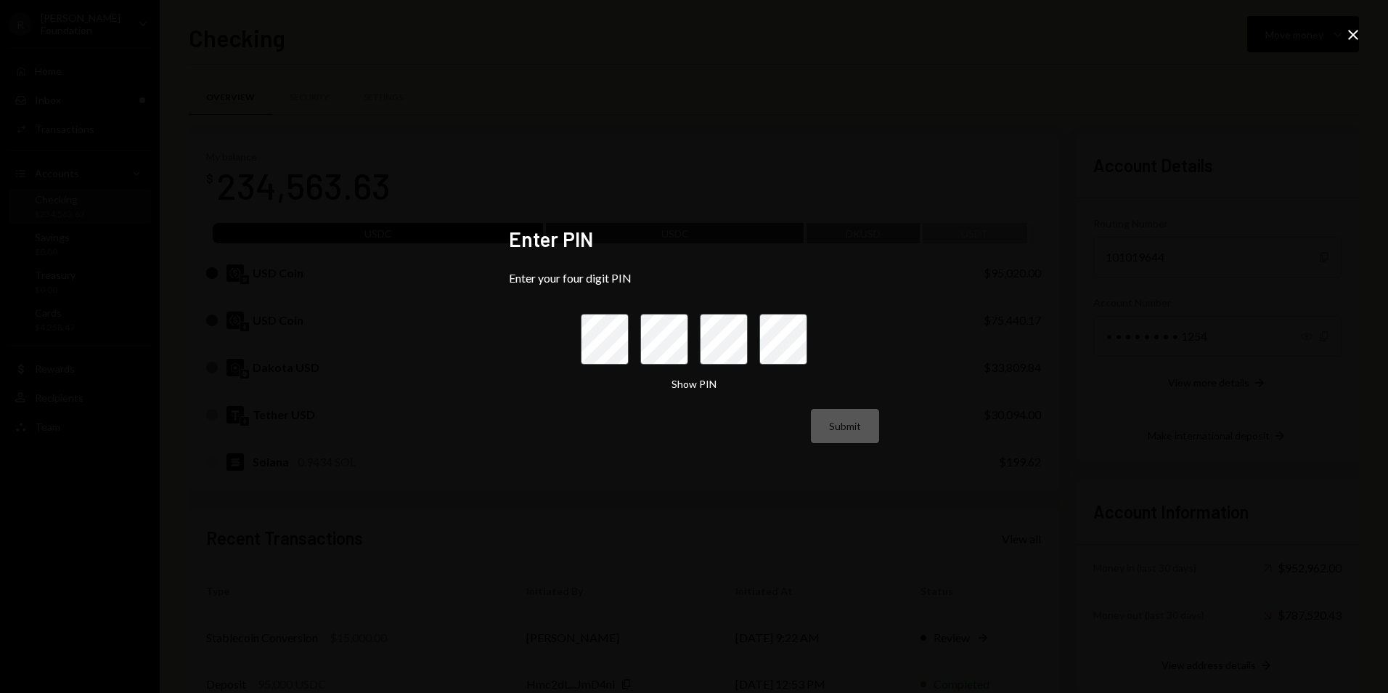
click at [1350, 37] on icon "Close" at bounding box center [1353, 34] width 17 height 17
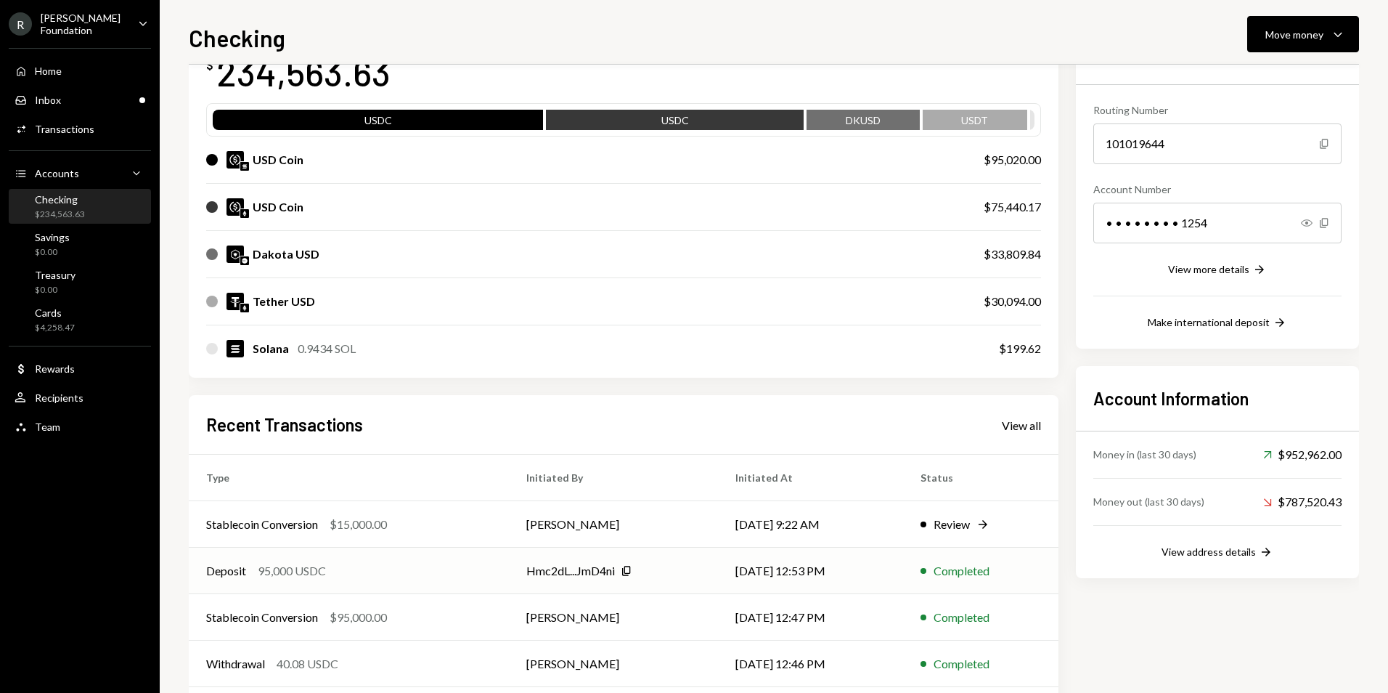
scroll to position [145, 0]
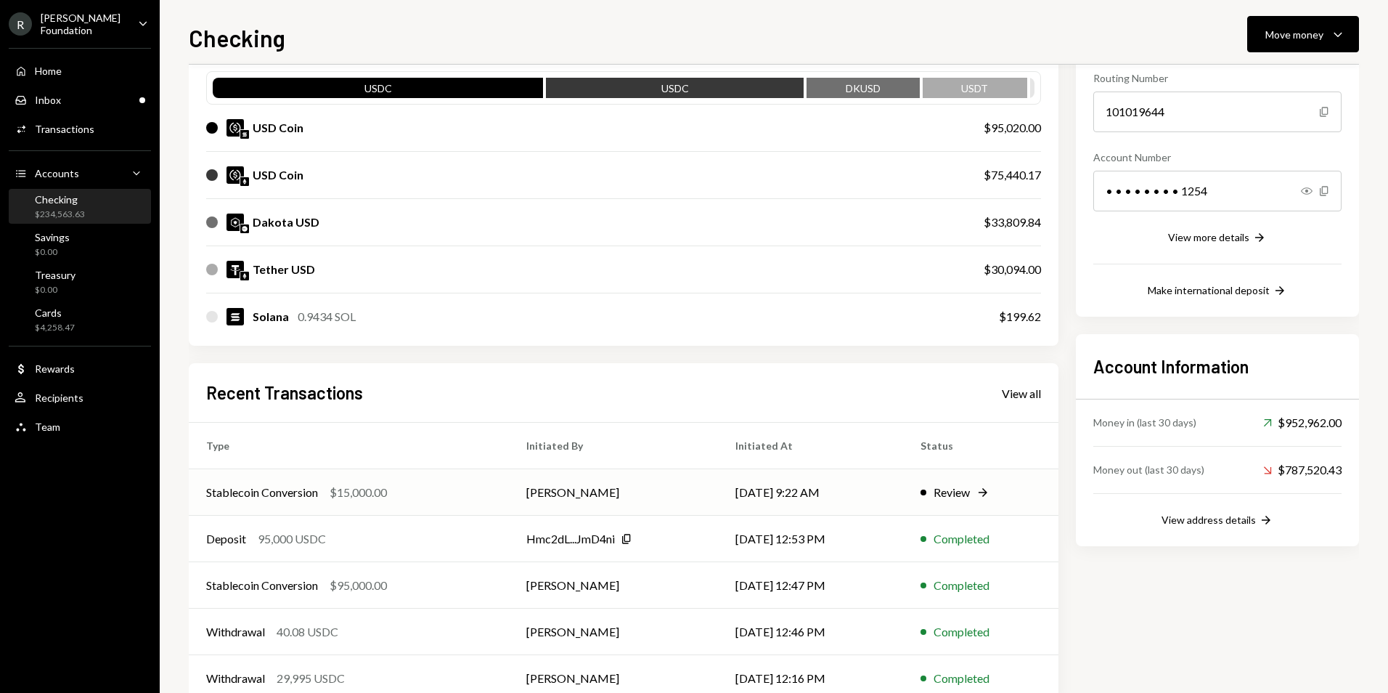
click at [754, 498] on td "[DATE] 9:22 AM" at bounding box center [810, 492] width 185 height 46
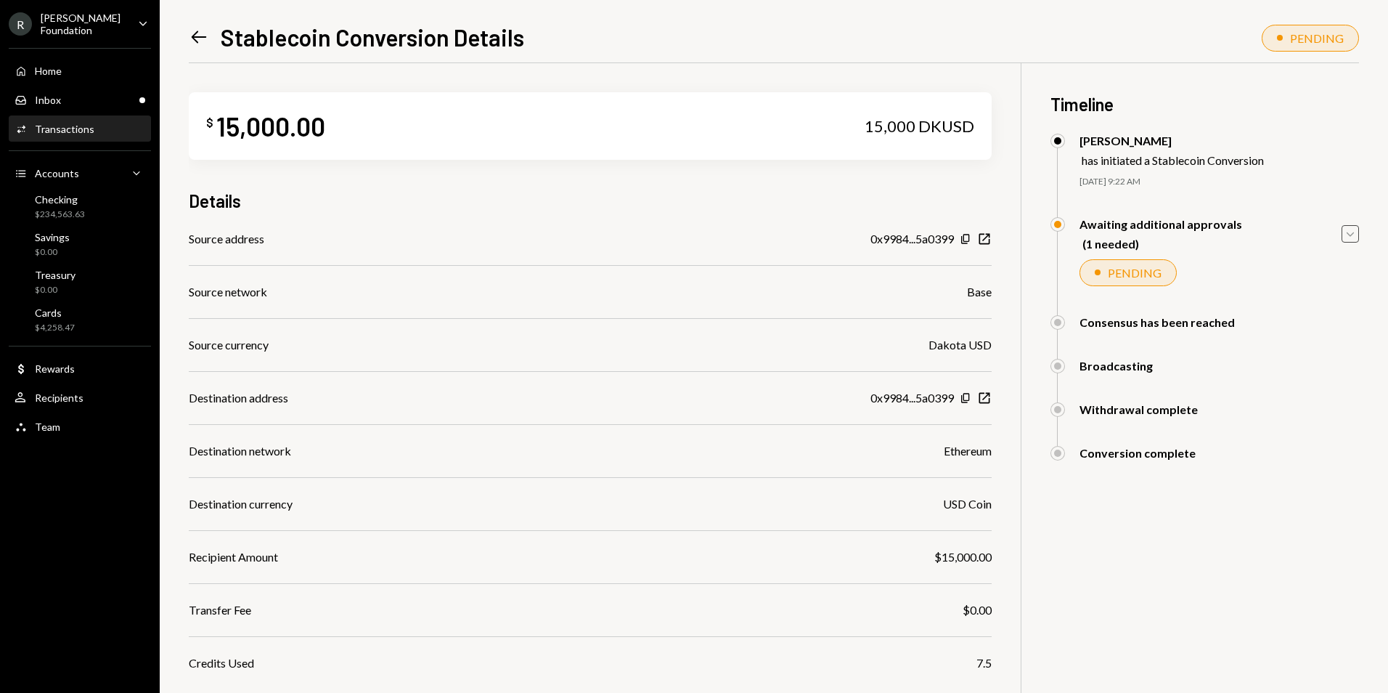
click at [1353, 234] on icon "button" at bounding box center [1350, 234] width 7 height 4
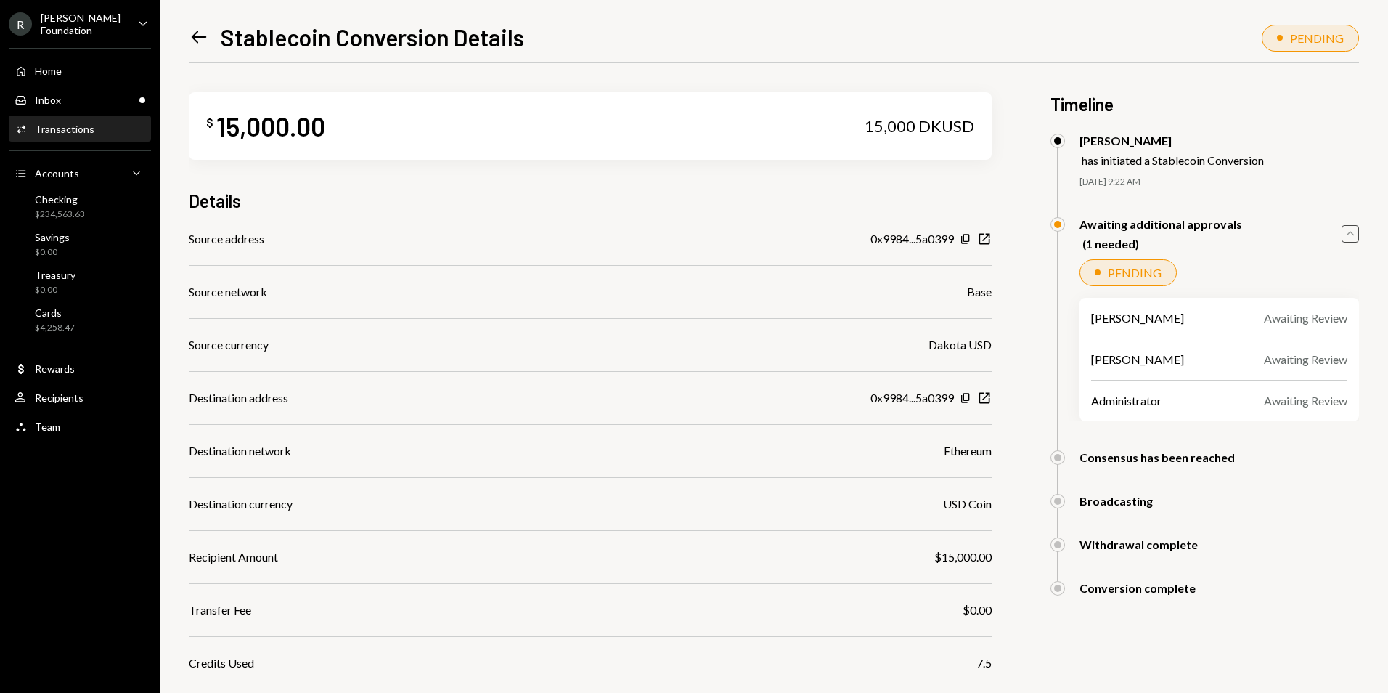
click at [1353, 234] on icon "button" at bounding box center [1350, 233] width 7 height 4
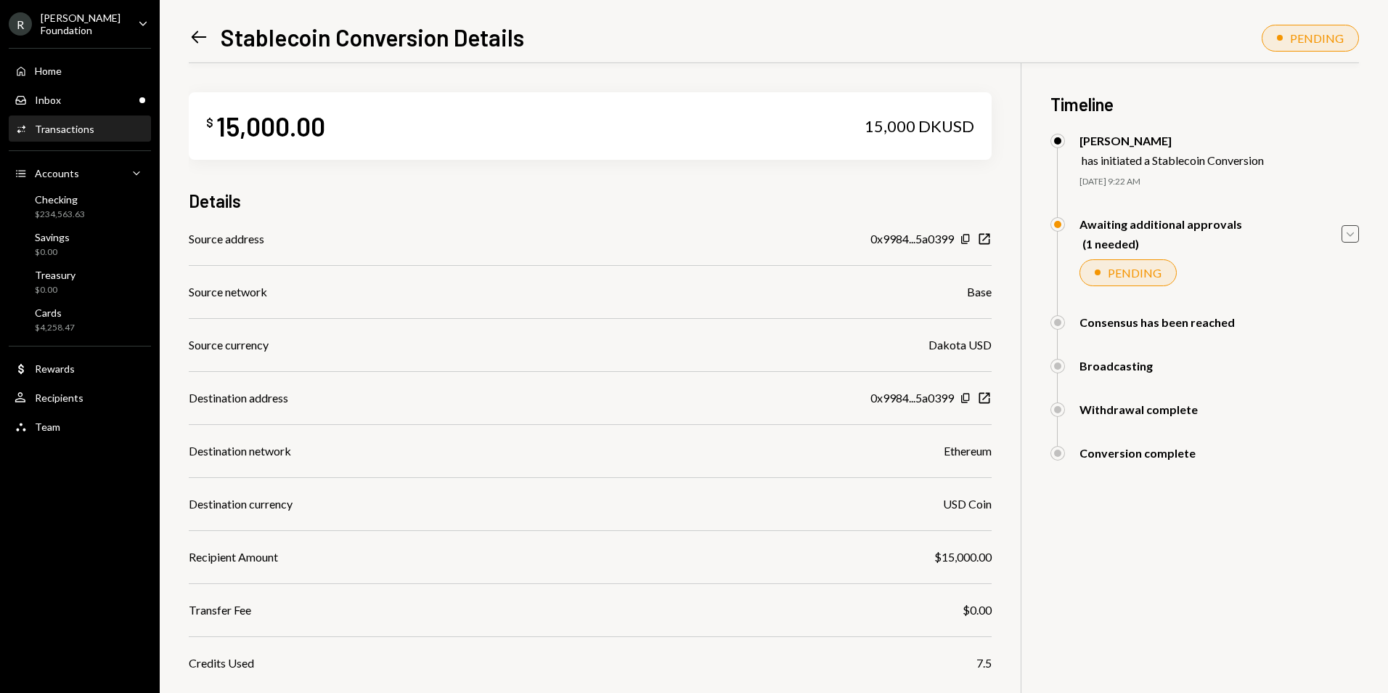
scroll to position [106, 0]
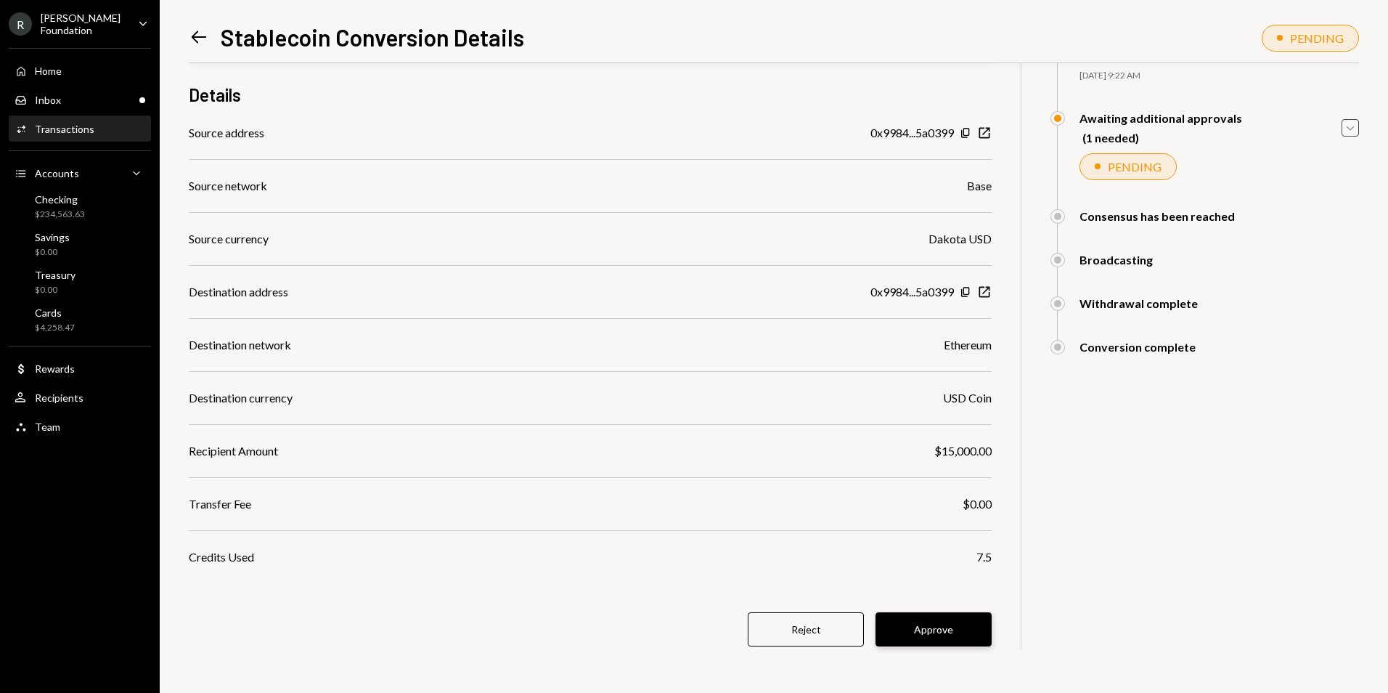
click at [927, 619] on button "Approve" at bounding box center [934, 629] width 116 height 34
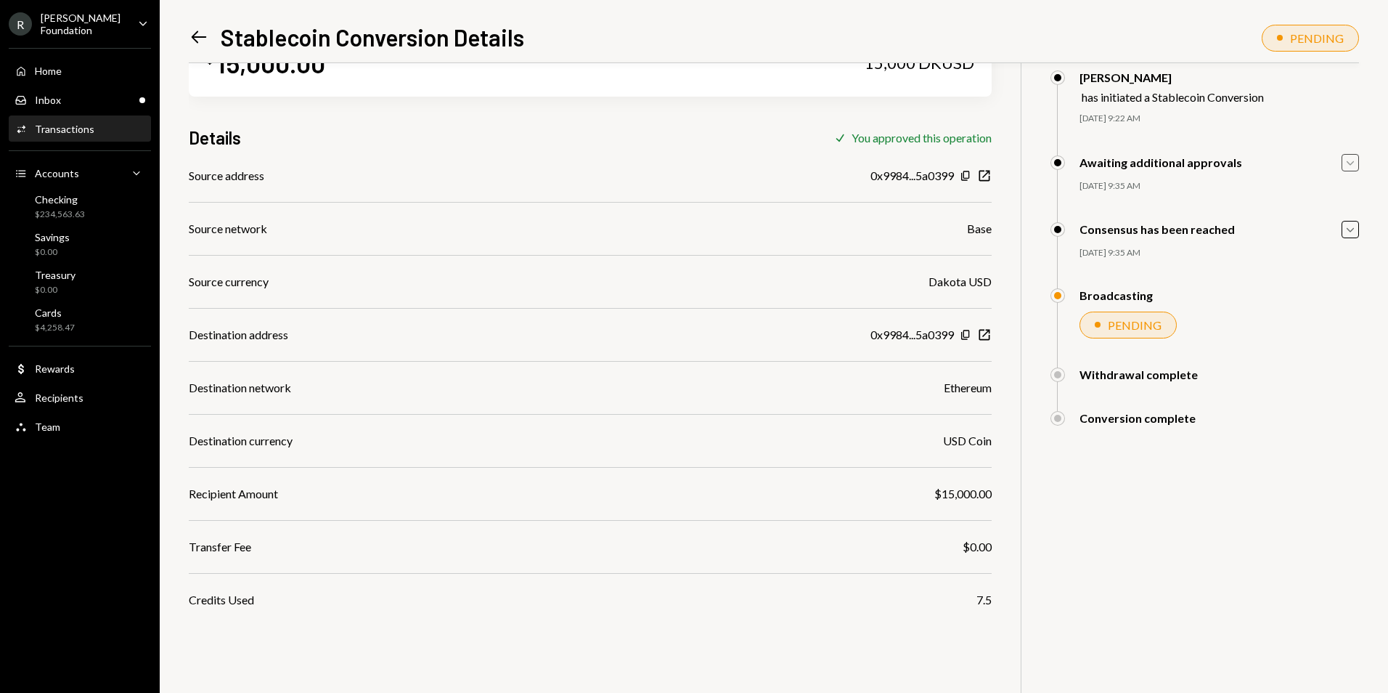
scroll to position [0, 0]
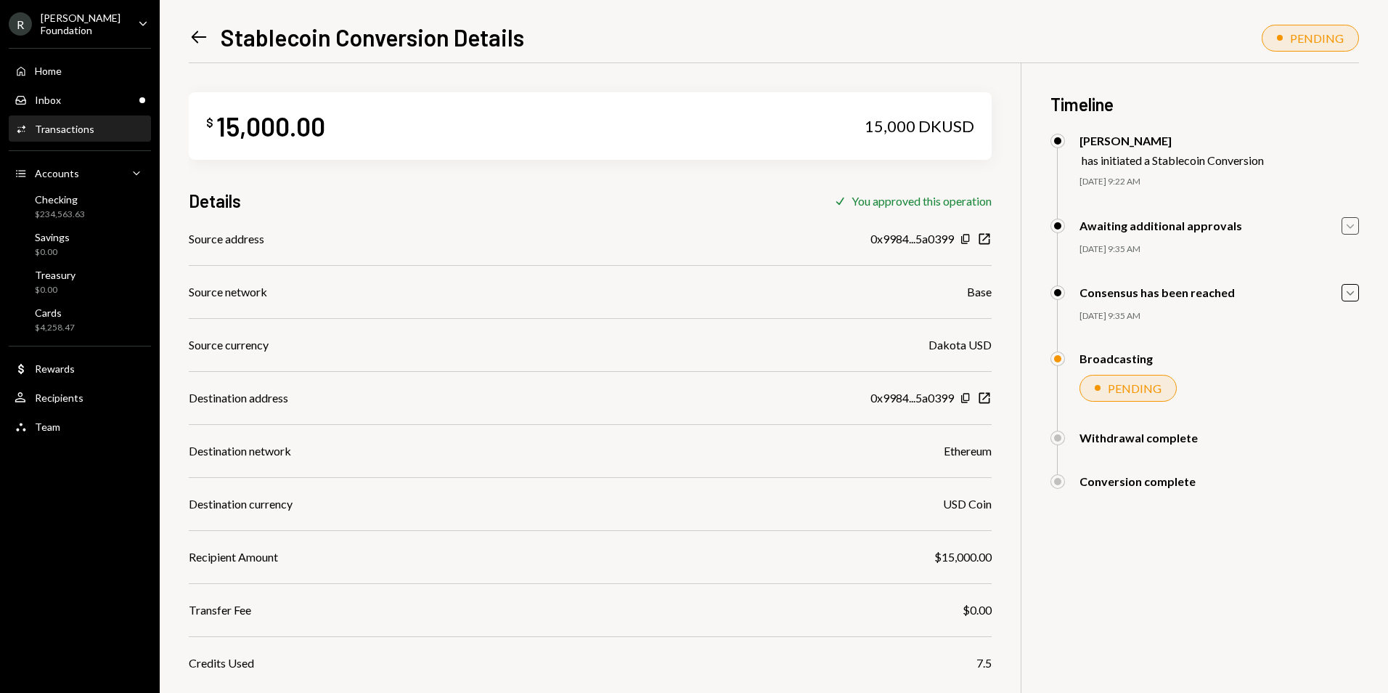
click at [81, 125] on div "Transactions" at bounding box center [65, 129] width 60 height 12
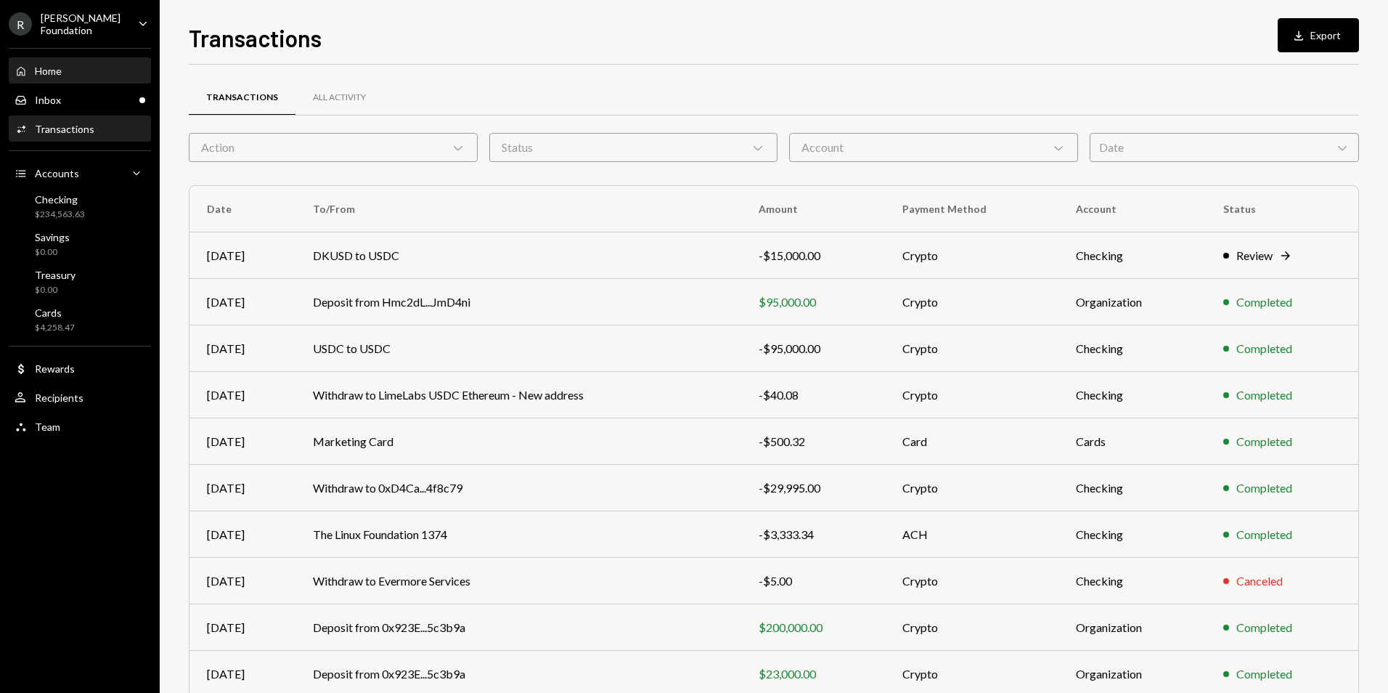
click at [72, 78] on div "Home Home" at bounding box center [80, 71] width 131 height 25
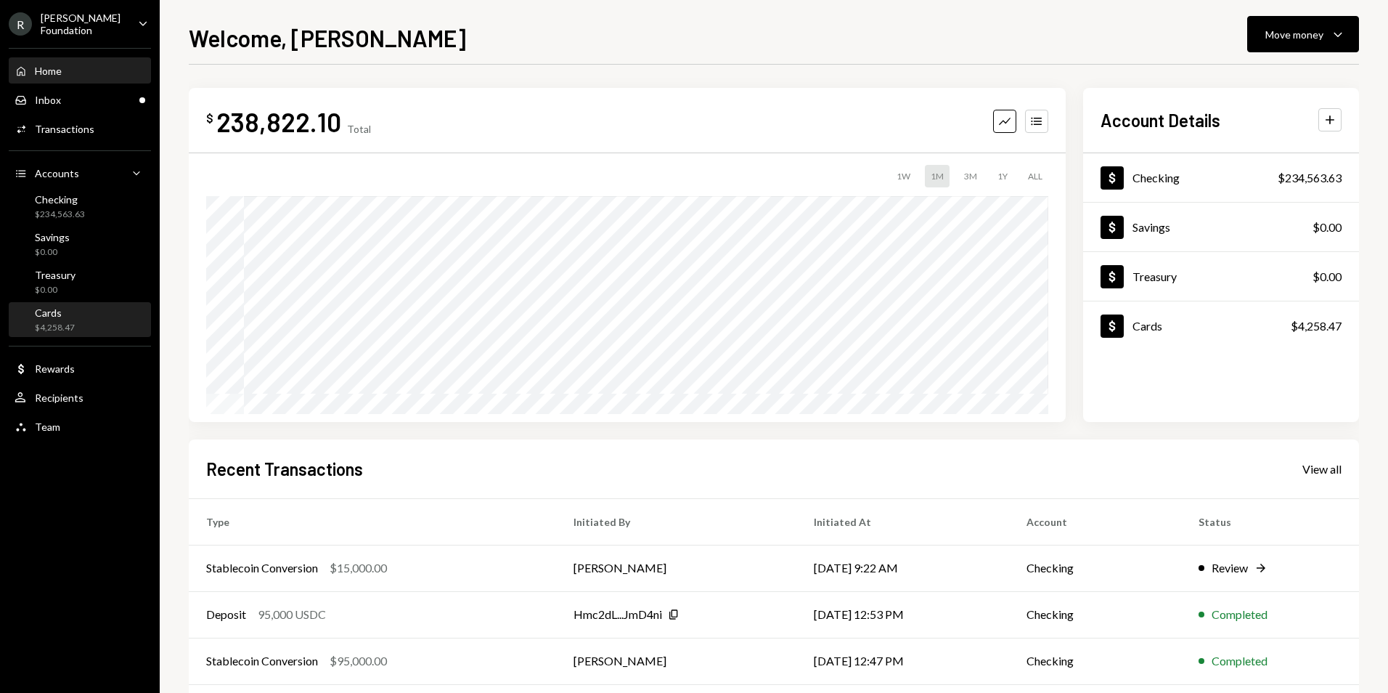
click at [81, 321] on div "Cards $4,258.47" at bounding box center [80, 320] width 131 height 28
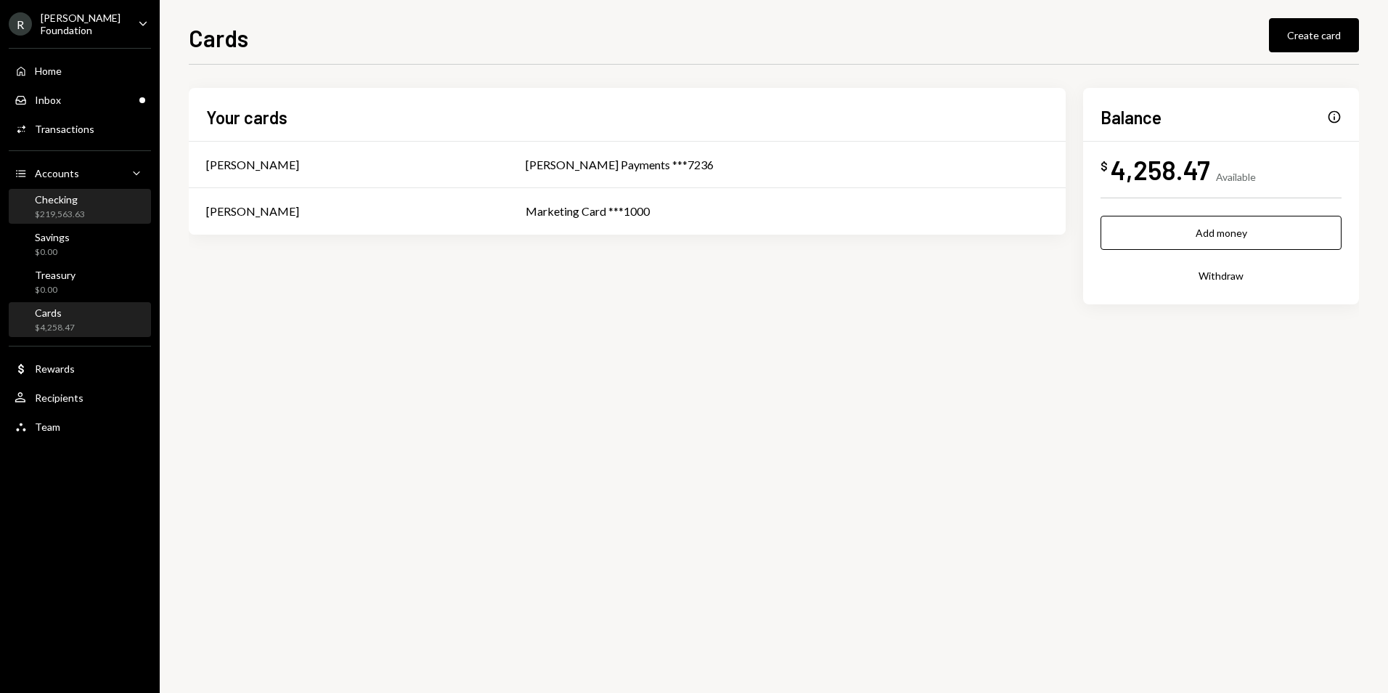
click at [92, 215] on div "Checking $219,563.63" at bounding box center [80, 207] width 131 height 28
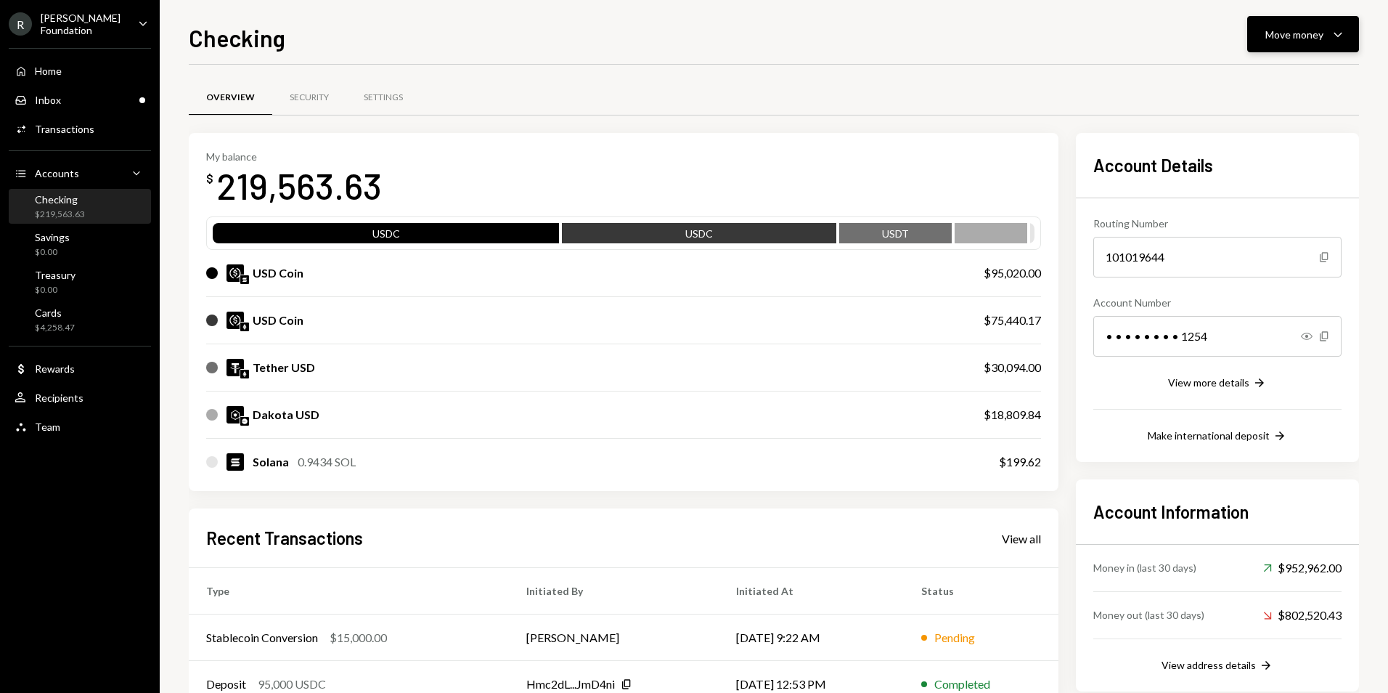
click at [1334, 40] on icon "Caret Down" at bounding box center [1338, 33] width 17 height 17
click at [1306, 116] on div "Transfer" at bounding box center [1292, 110] width 106 height 15
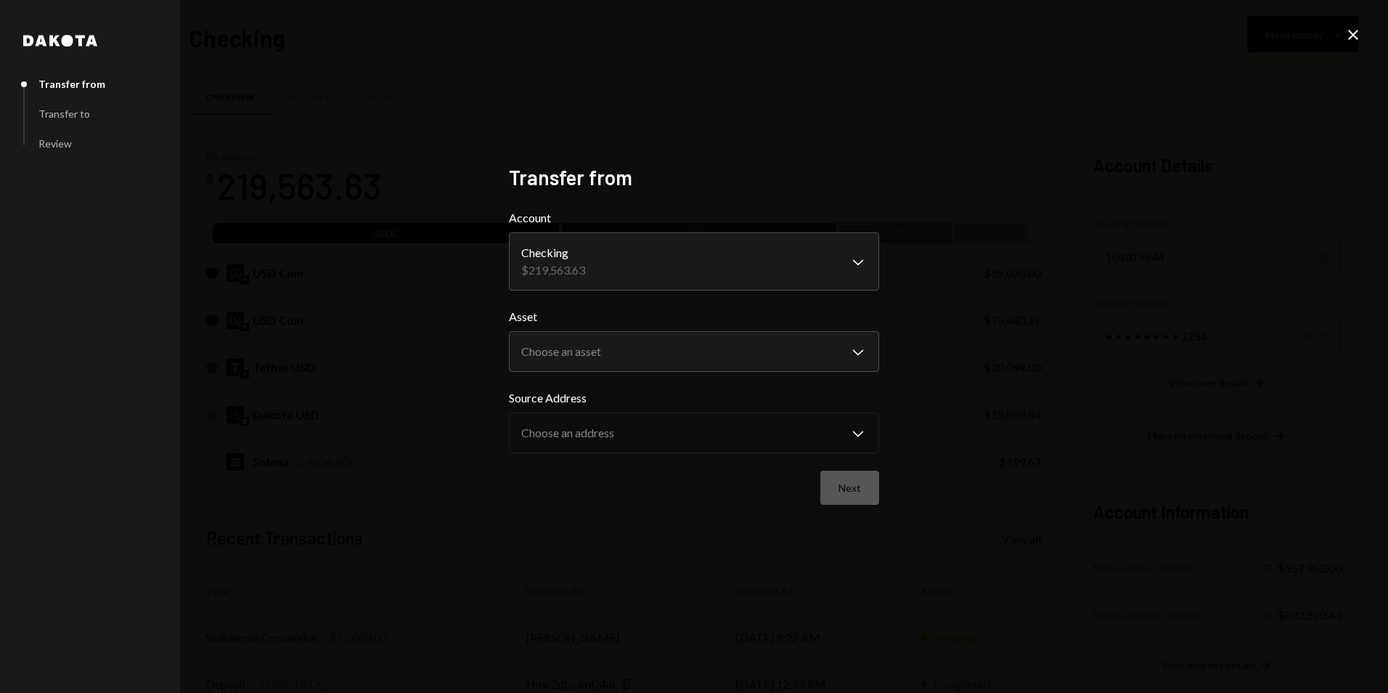
click at [791, 286] on body "R [PERSON_NAME] Foundation Caret Down Home Home Inbox Inbox Activities Transact…" at bounding box center [694, 346] width 1388 height 693
click at [770, 339] on body "R [PERSON_NAME] Foundation Caret Down Home Home Inbox Inbox Activities Transact…" at bounding box center [694, 346] width 1388 height 693
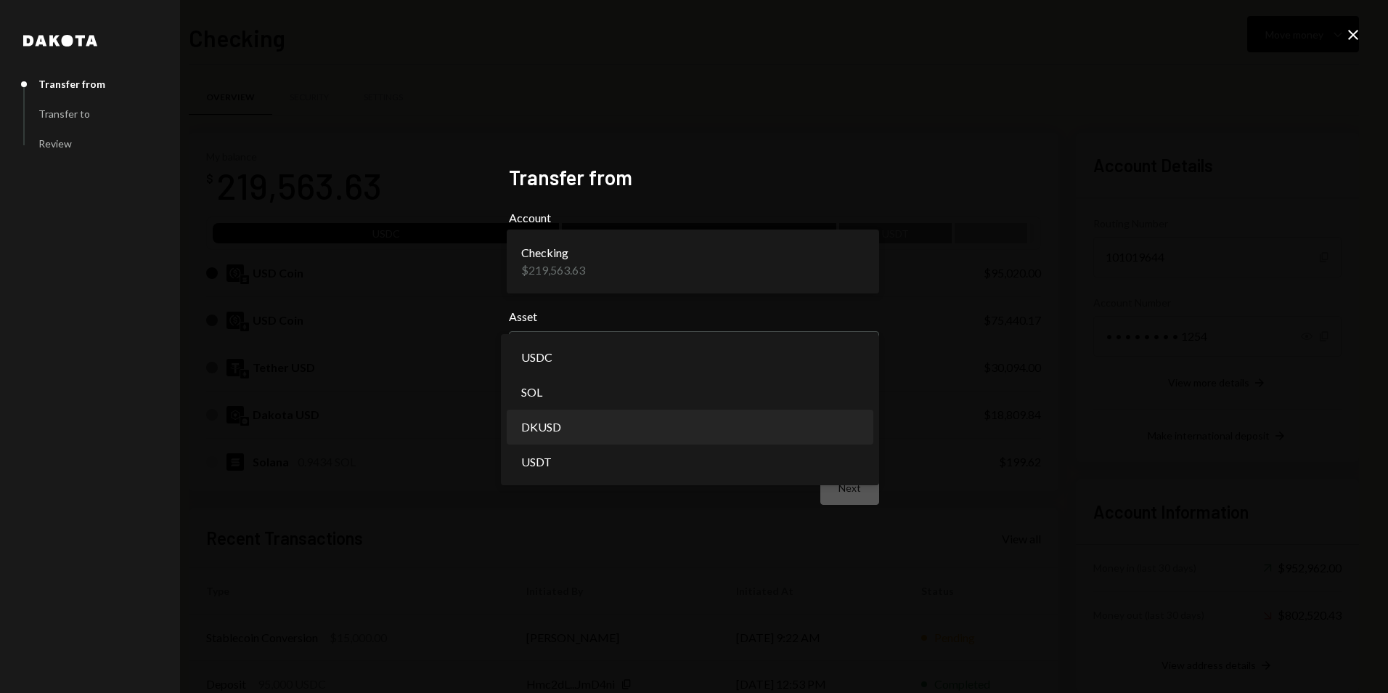
select select "*****"
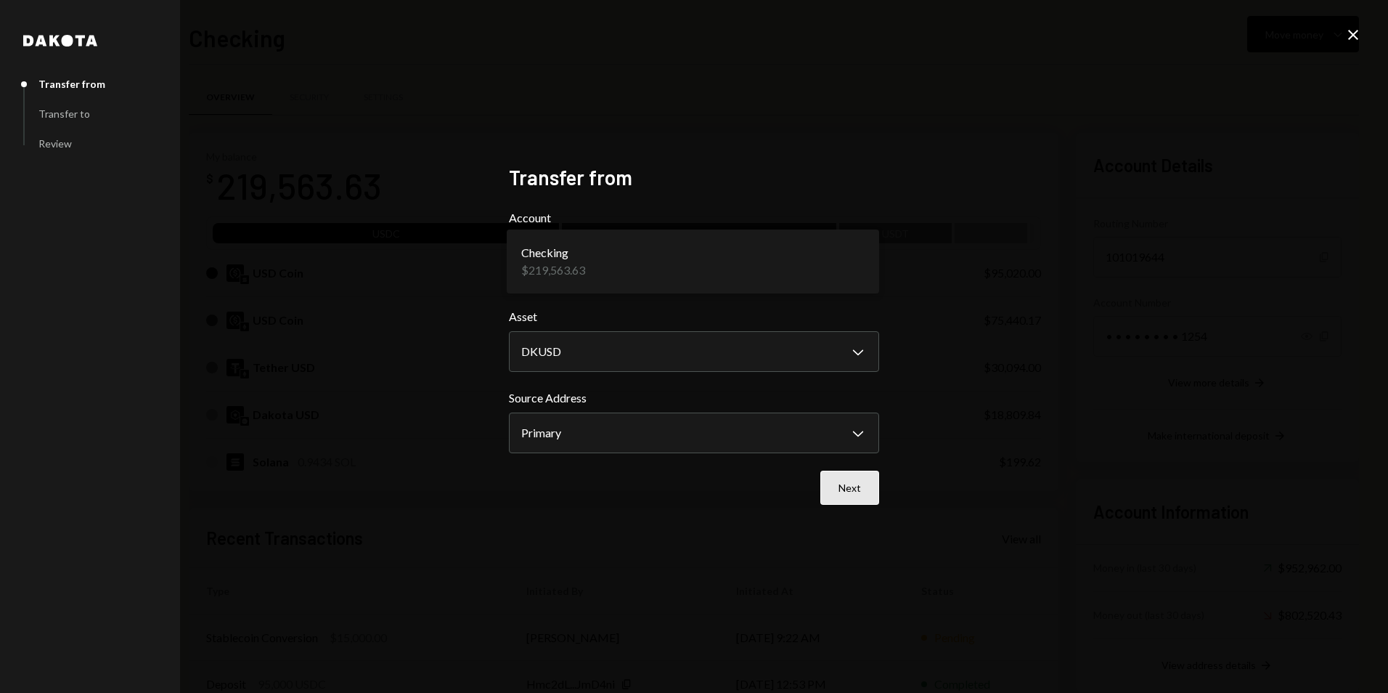
click at [854, 487] on button "Next" at bounding box center [850, 488] width 59 height 34
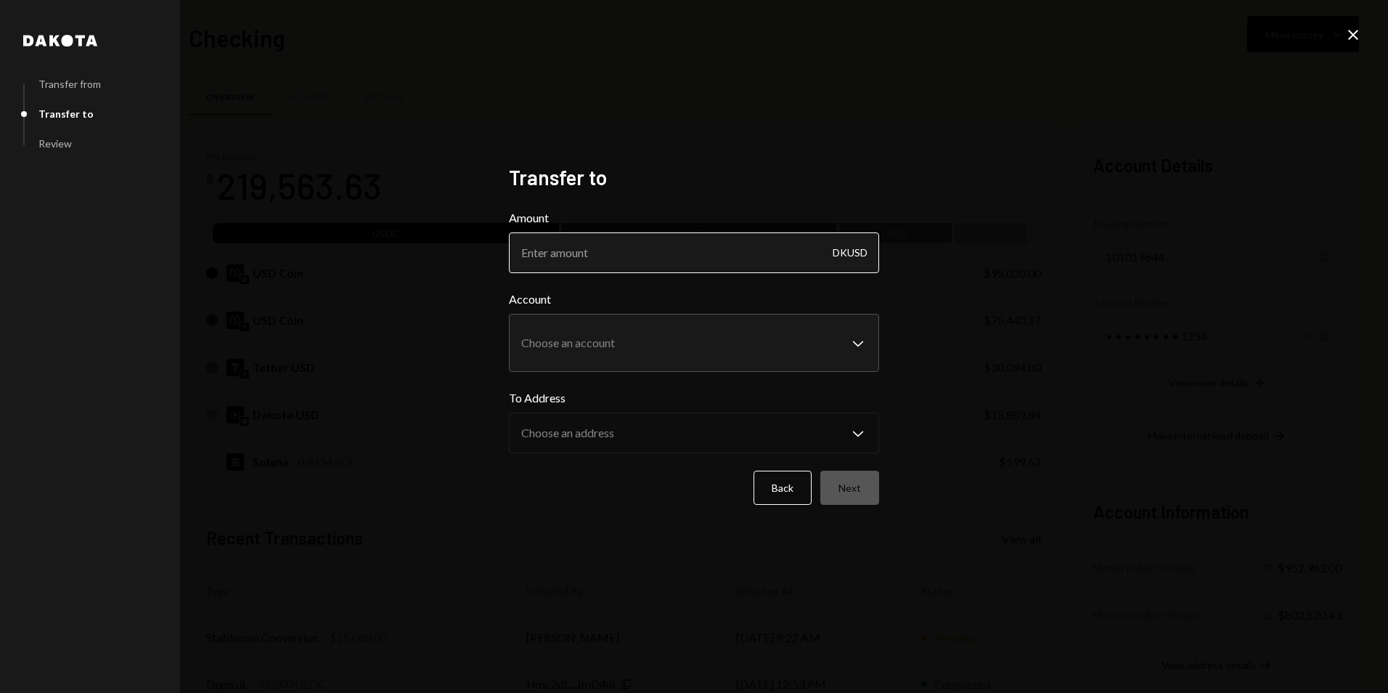
click at [742, 251] on input "Amount" at bounding box center [694, 252] width 370 height 41
type input "5000"
click at [824, 345] on body "R [PERSON_NAME] Foundation Caret Down Home Home Inbox Inbox Activities Transact…" at bounding box center [694, 346] width 1388 height 693
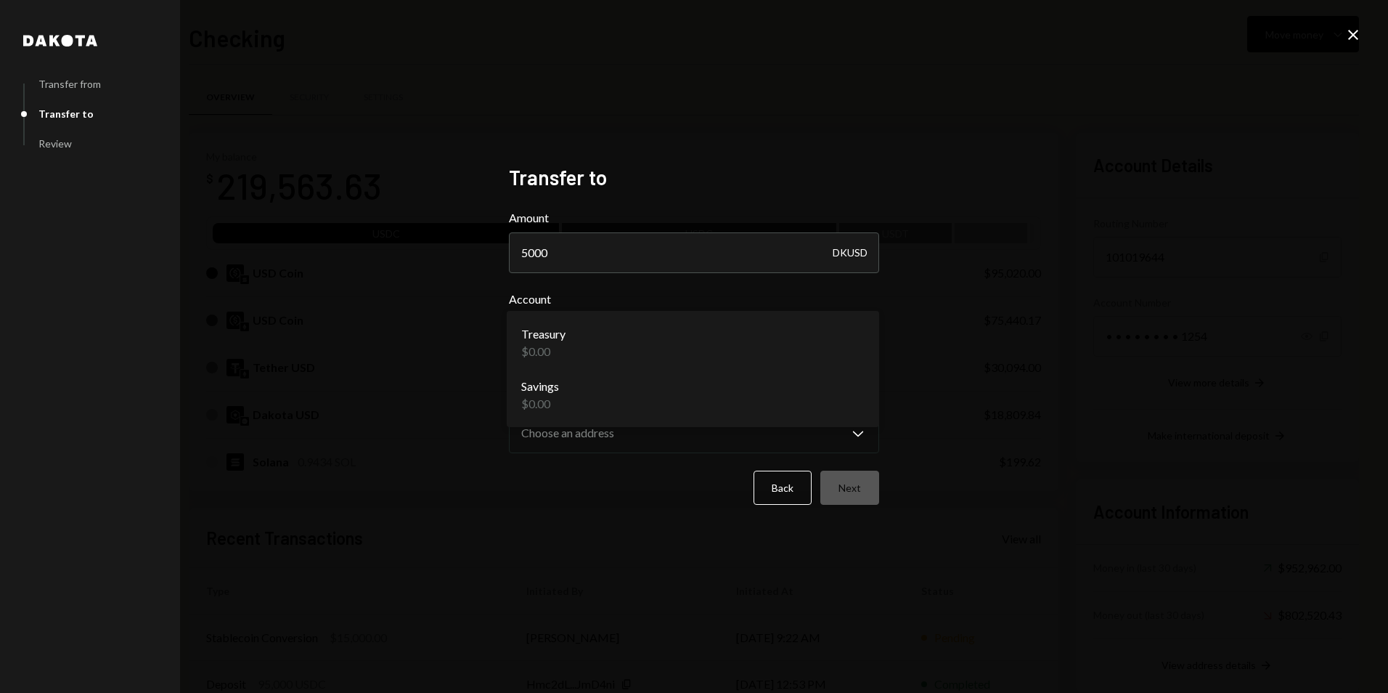
click at [986, 357] on div "**********" at bounding box center [694, 346] width 1388 height 693
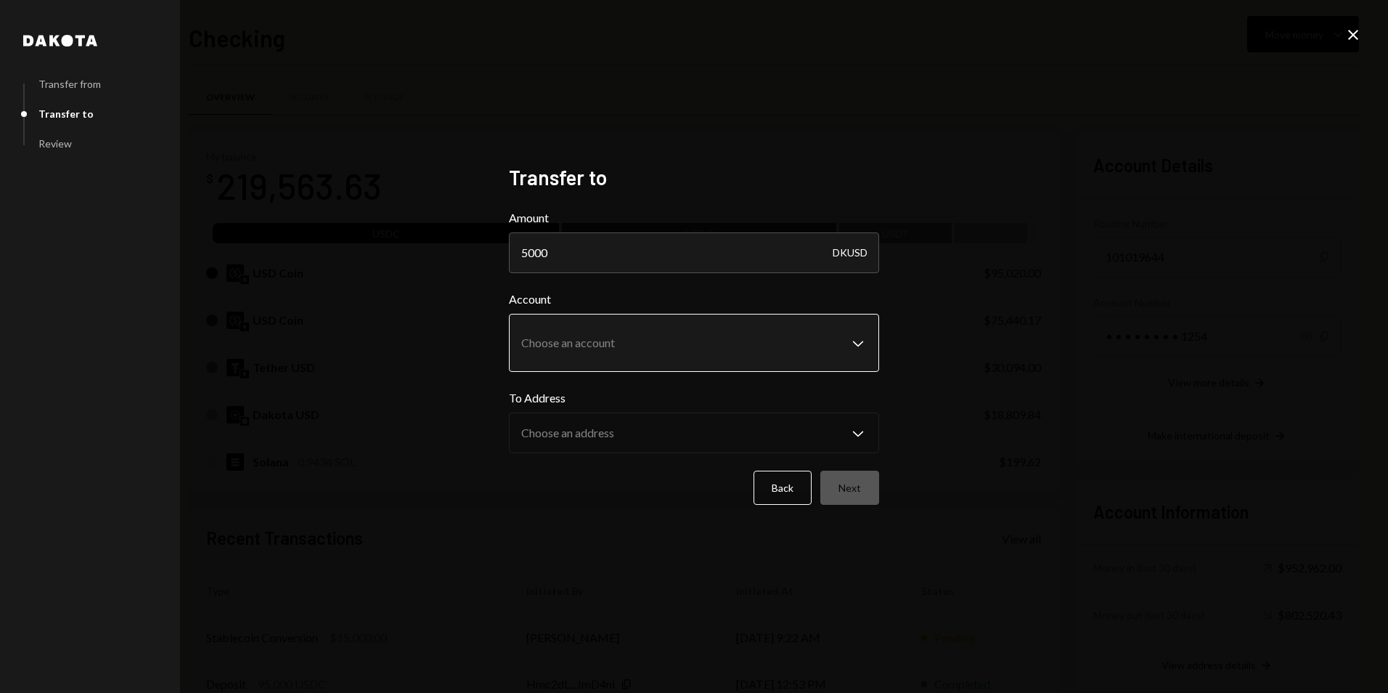
click at [818, 370] on body "R [PERSON_NAME] Foundation Caret Down Home Home Inbox Inbox Activities Transact…" at bounding box center [694, 346] width 1388 height 693
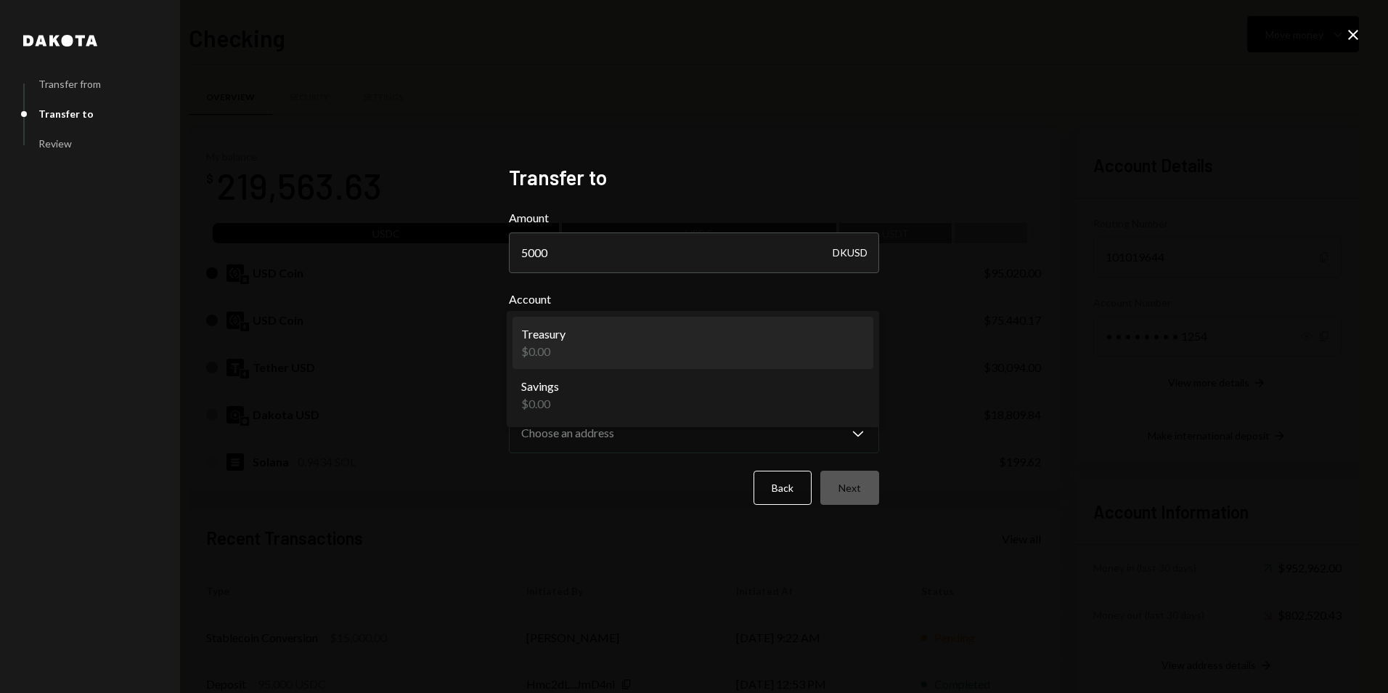
select select "**********"
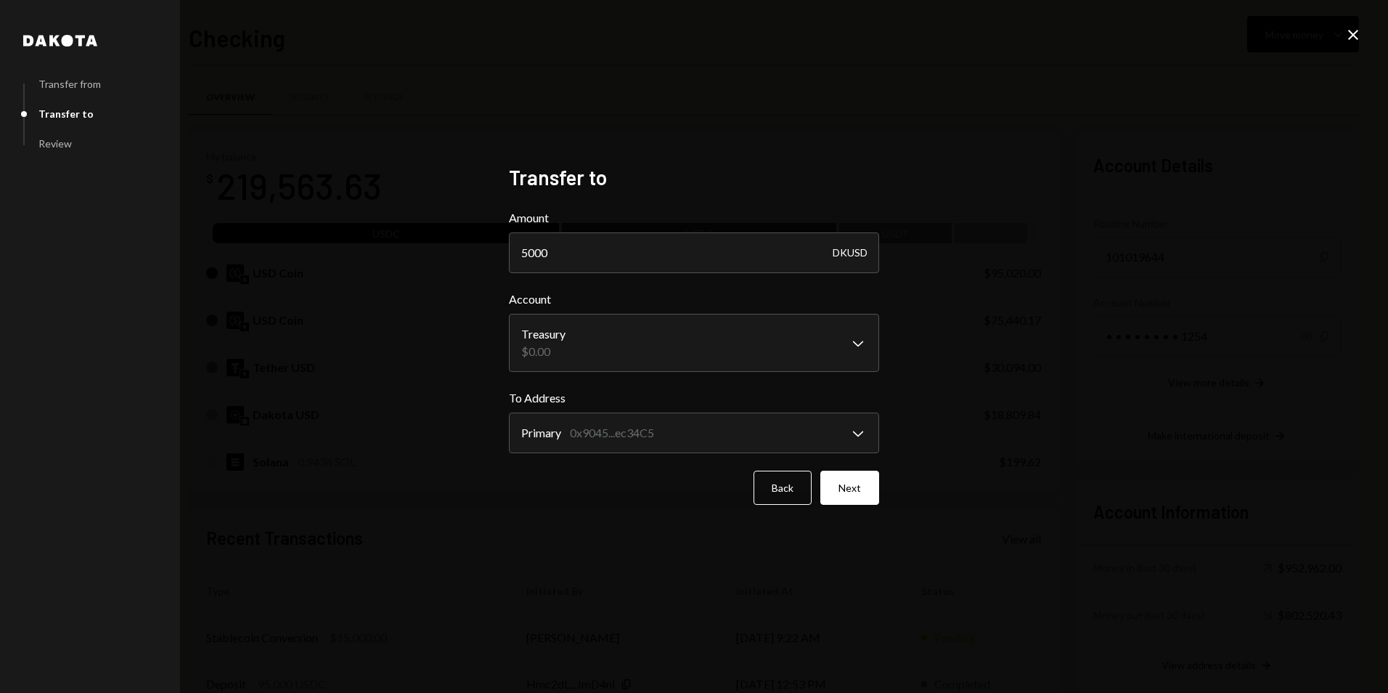
click at [1348, 41] on icon "Close" at bounding box center [1353, 34] width 17 height 17
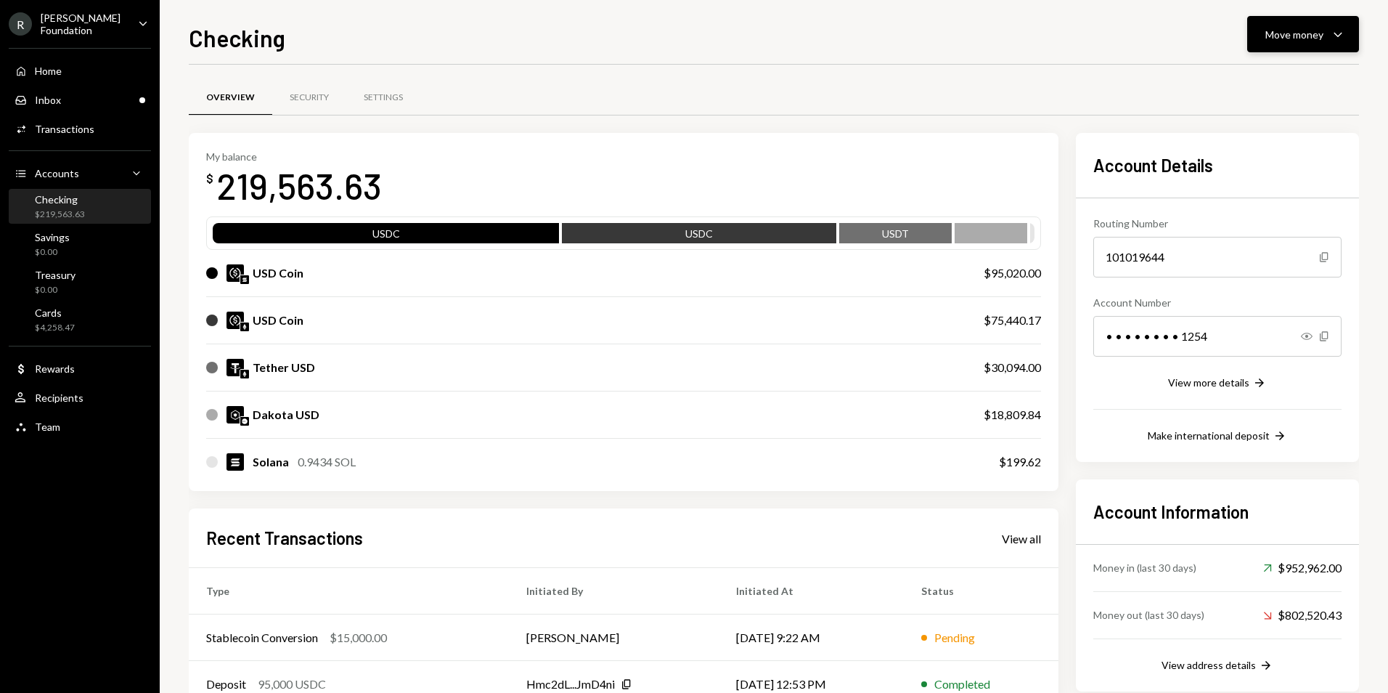
click at [1298, 38] on div "Move money" at bounding box center [1295, 34] width 58 height 15
click at [1288, 144] on div "Deposit" at bounding box center [1292, 143] width 106 height 15
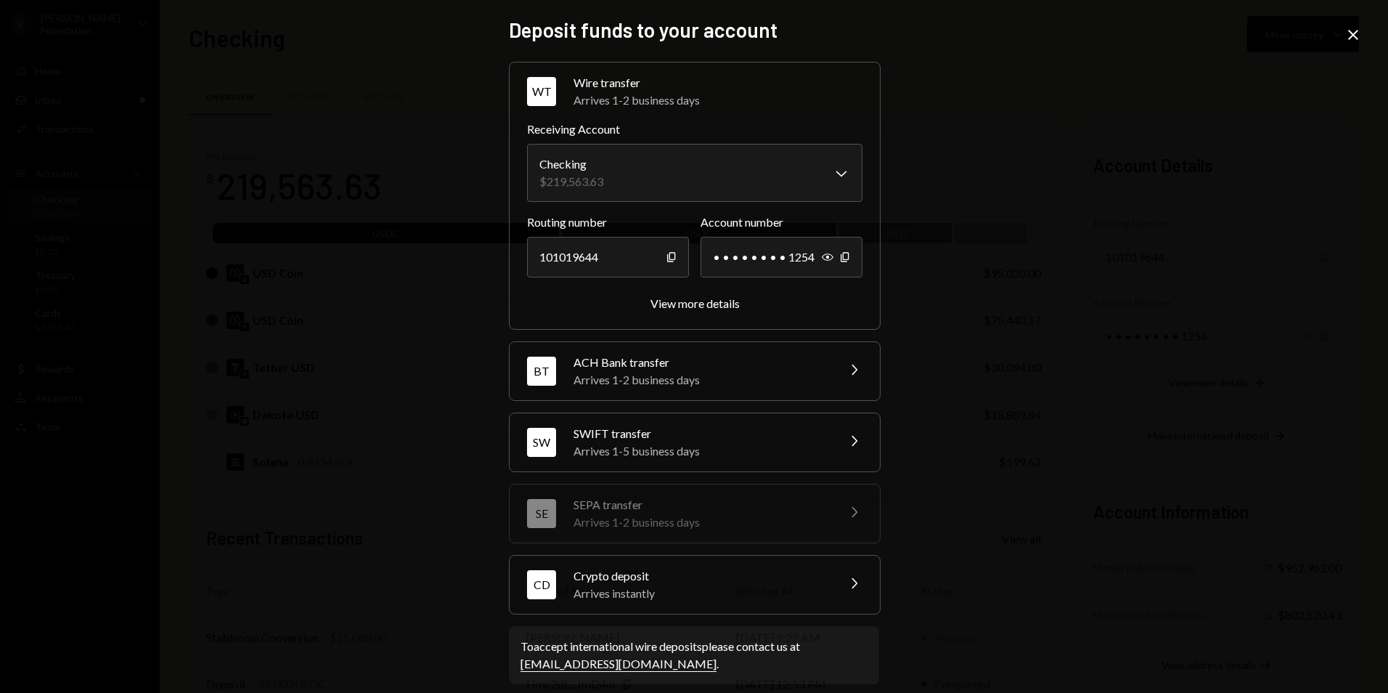
click at [1343, 28] on div "**********" at bounding box center [694, 346] width 1388 height 693
click at [1345, 31] on icon "Close" at bounding box center [1353, 34] width 17 height 17
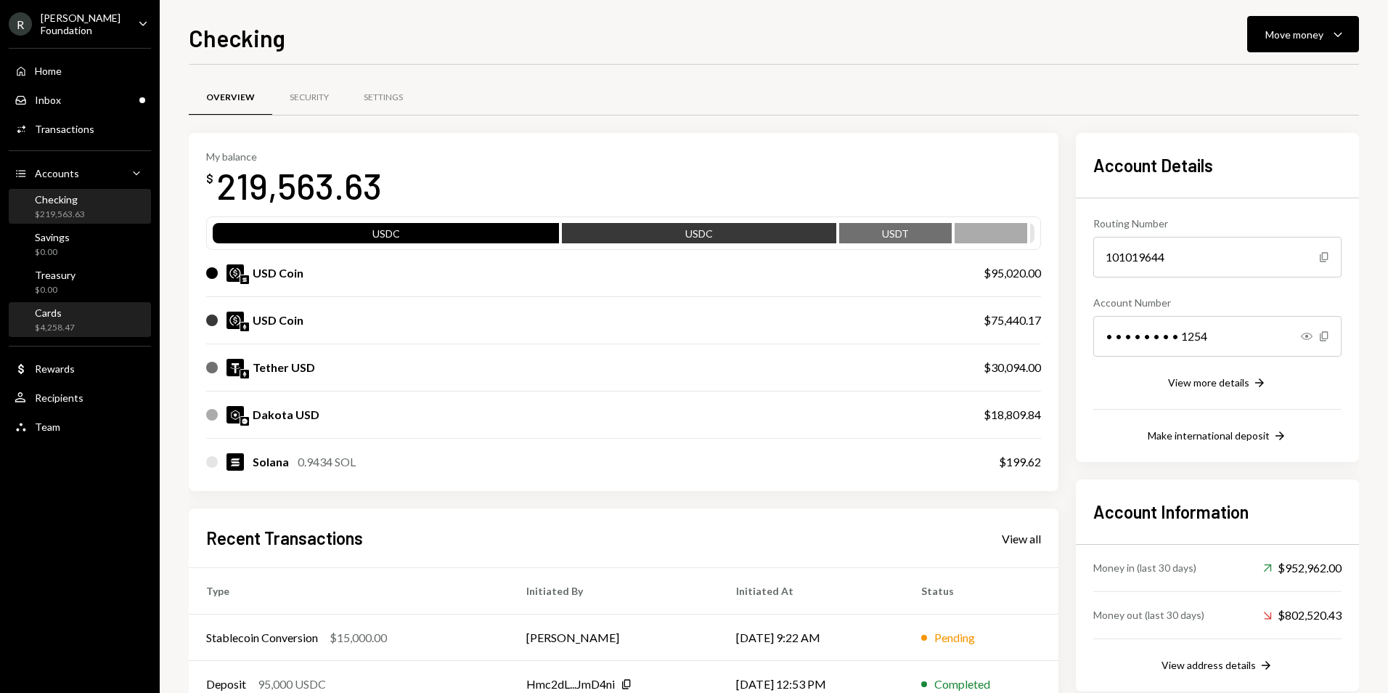
click at [111, 325] on div "Cards $4,258.47" at bounding box center [80, 320] width 131 height 28
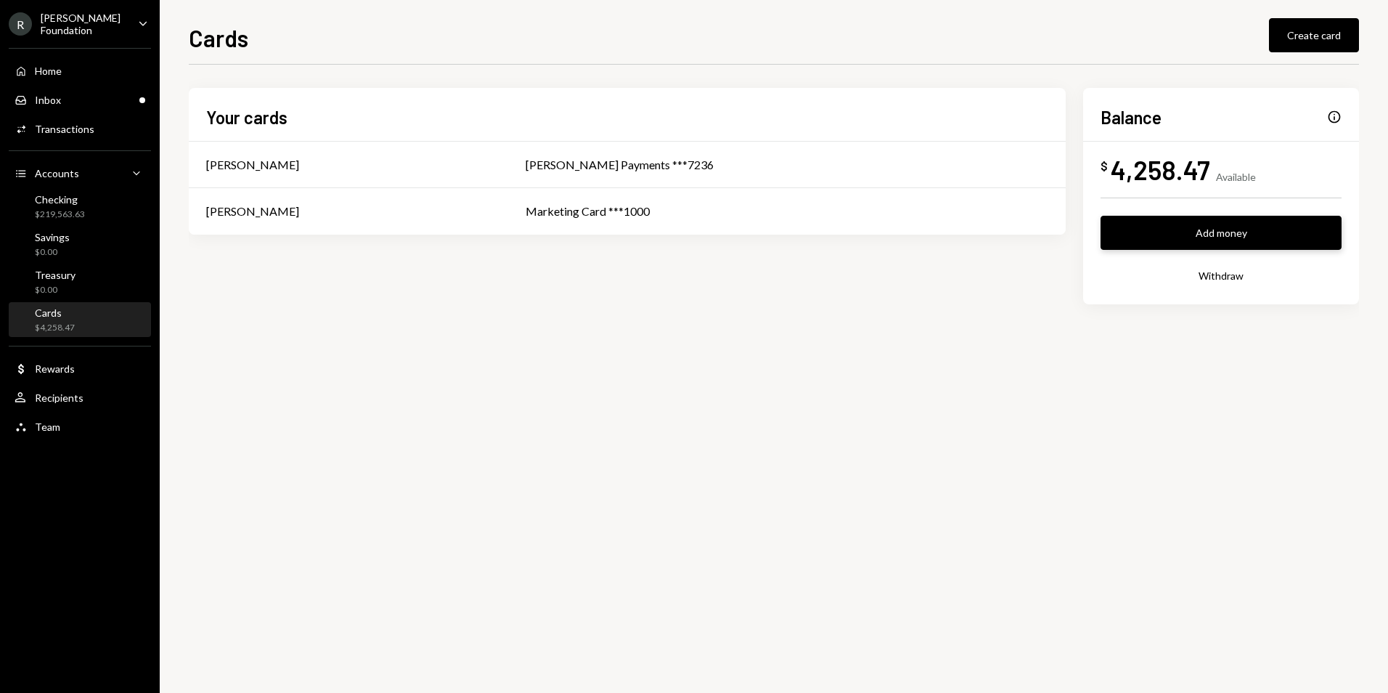
click at [1247, 226] on button "Add money" at bounding box center [1221, 233] width 241 height 34
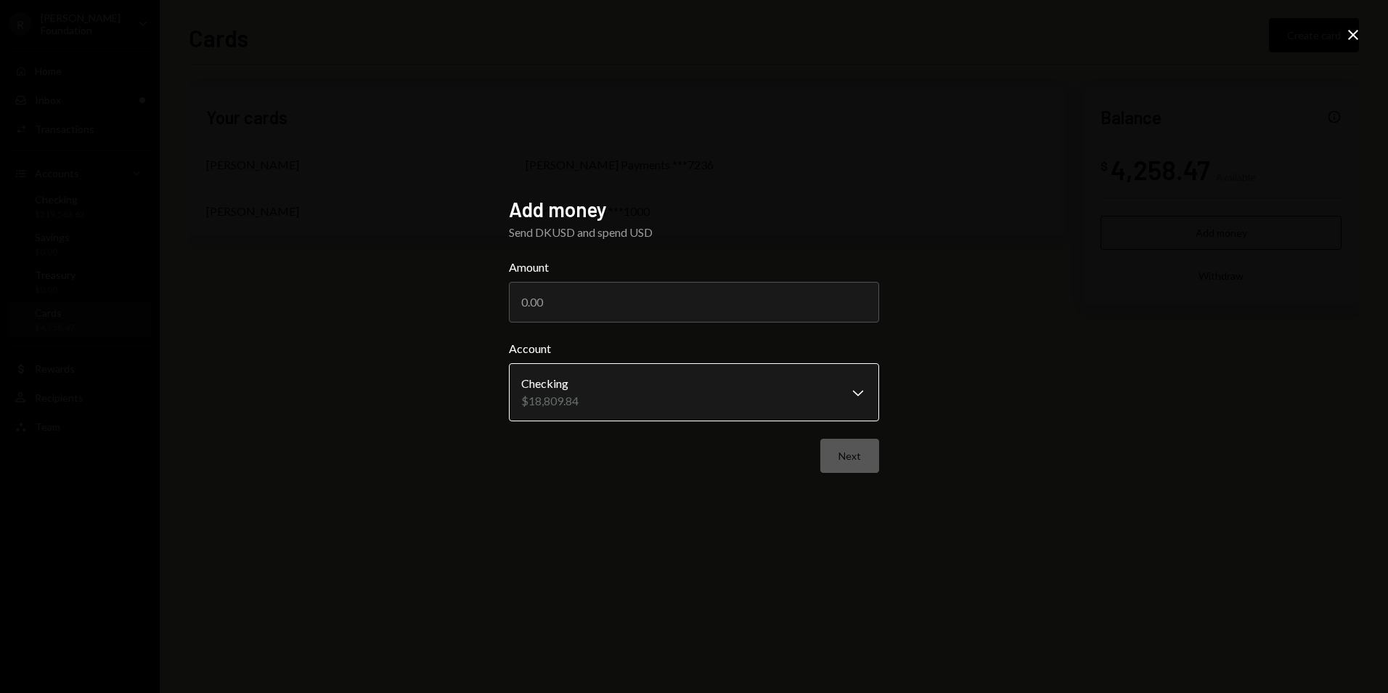
click at [808, 373] on body "**********" at bounding box center [694, 346] width 1388 height 693
click at [749, 312] on input "Amount" at bounding box center [694, 302] width 370 height 41
type input "5000"
click at [847, 455] on button "Next" at bounding box center [850, 456] width 59 height 34
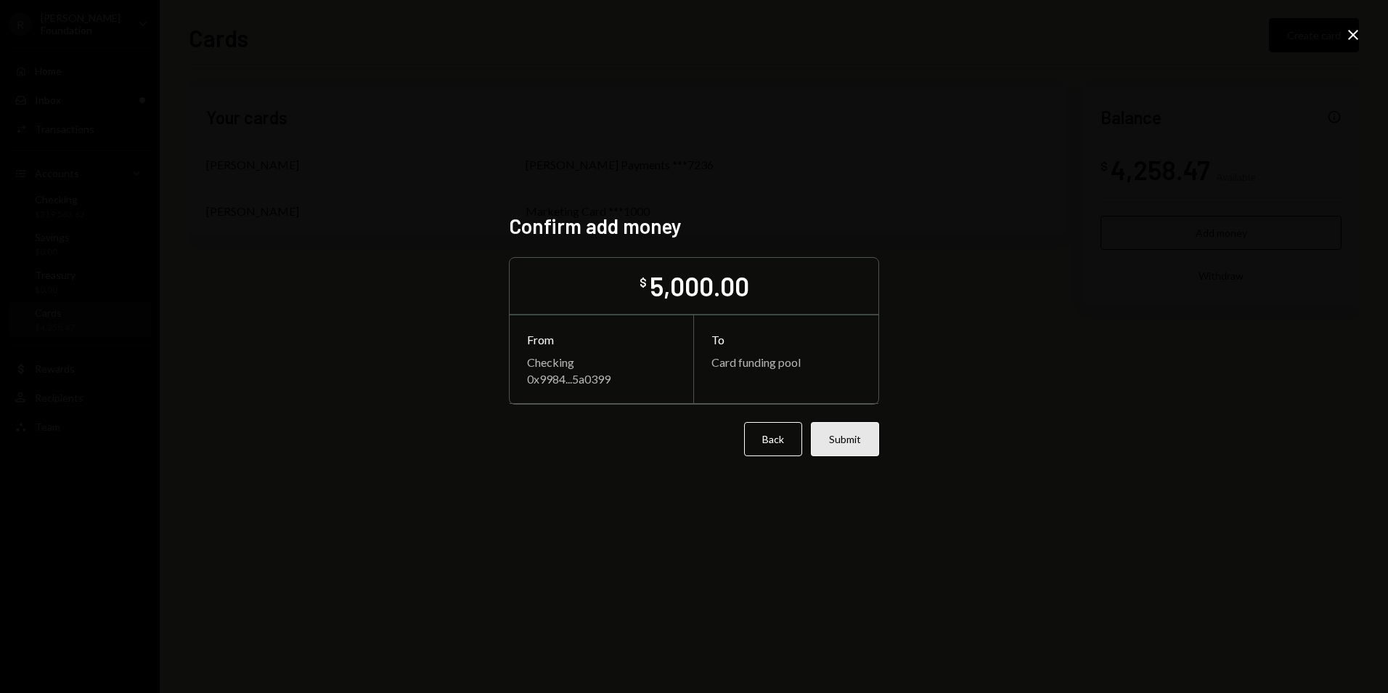
click at [854, 439] on button "Submit" at bounding box center [845, 439] width 68 height 34
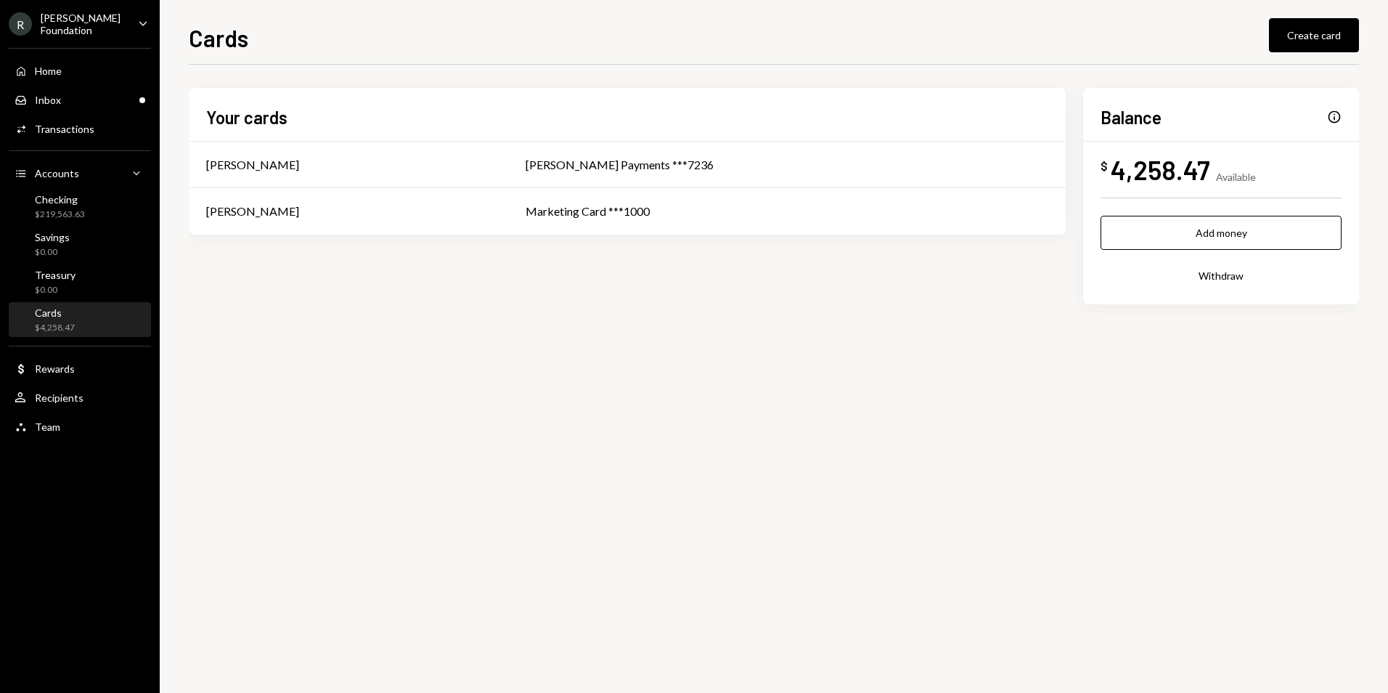
click at [109, 37] on ul "R [PERSON_NAME] Foundation Caret Down Home Home Inbox Inbox Activities Transact…" at bounding box center [80, 221] width 160 height 442
click at [121, 23] on div "R [PERSON_NAME] Foundation Caret Down" at bounding box center [80, 24] width 160 height 25
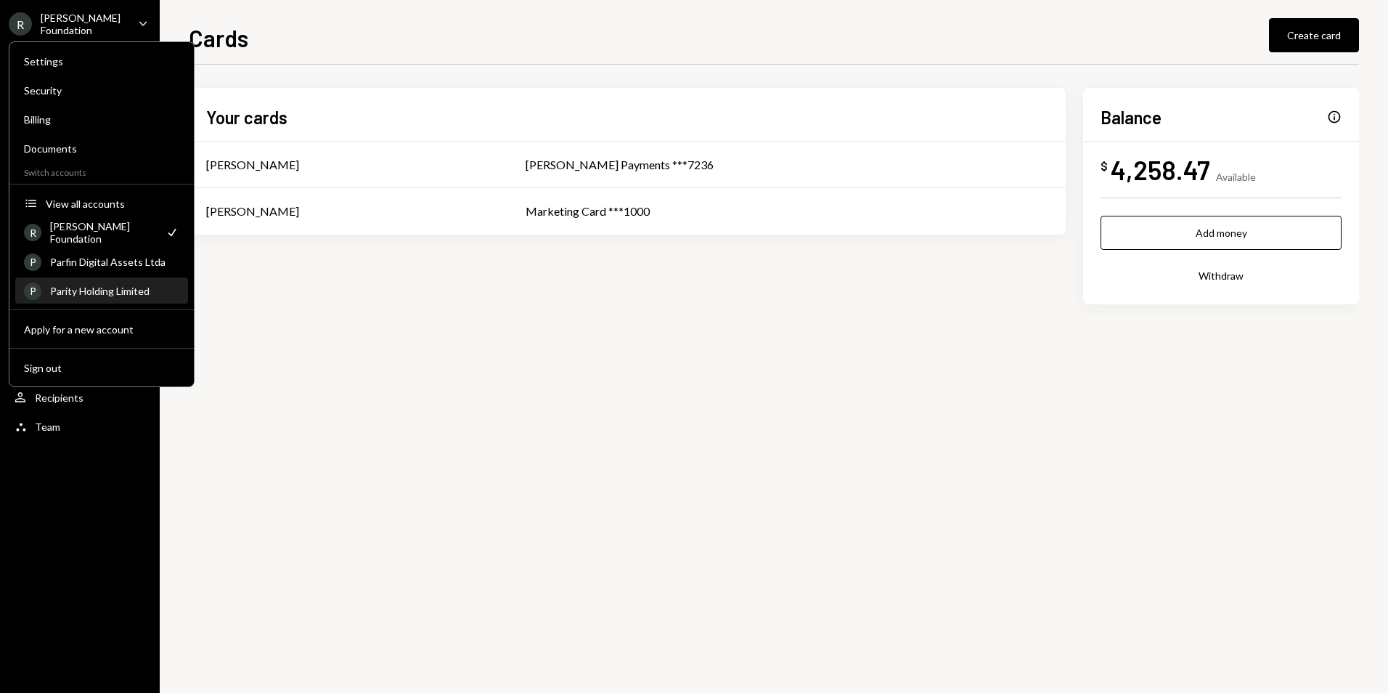
click at [154, 296] on div "Parity Holding Limited" at bounding box center [114, 291] width 129 height 12
